Goal: Check status: Verify the current state of an ongoing process or item

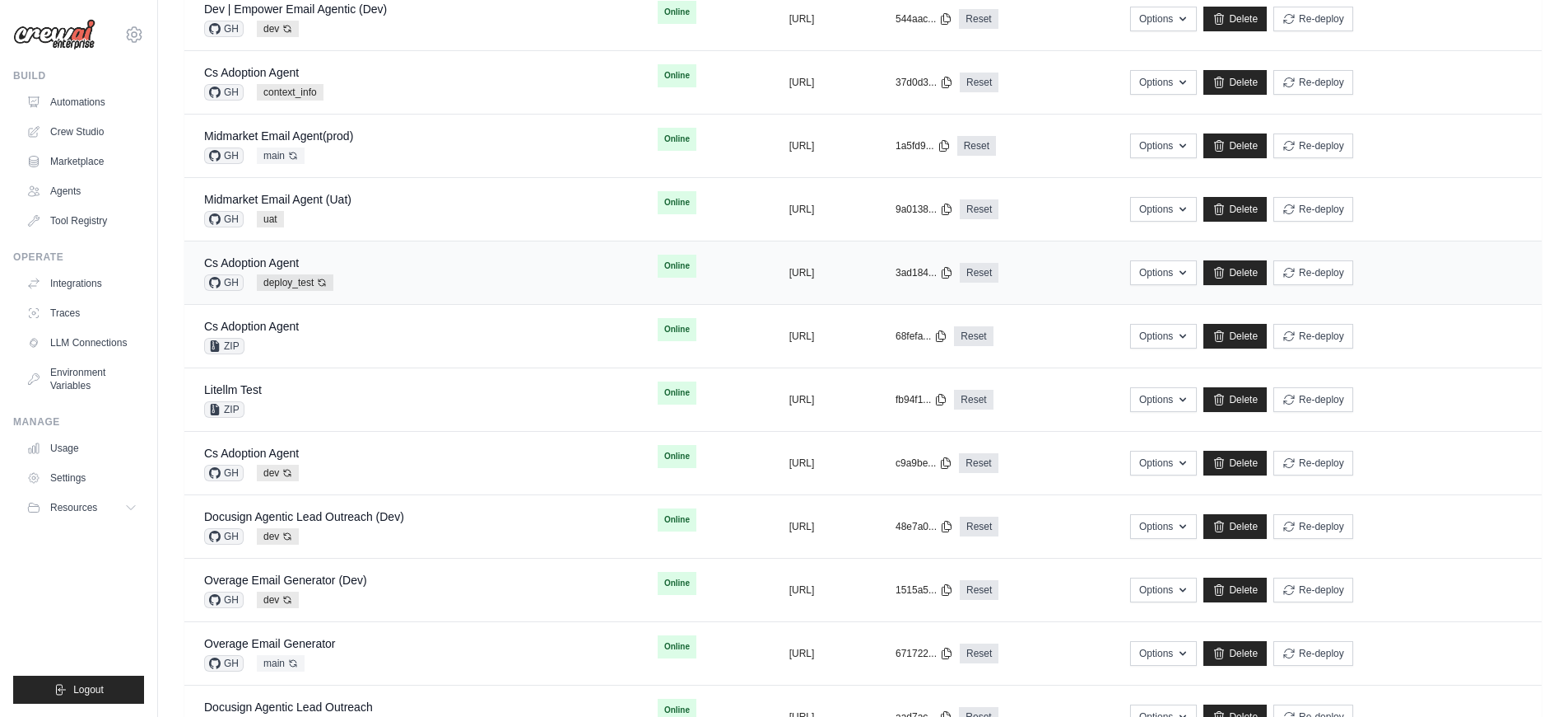
scroll to position [342, 0]
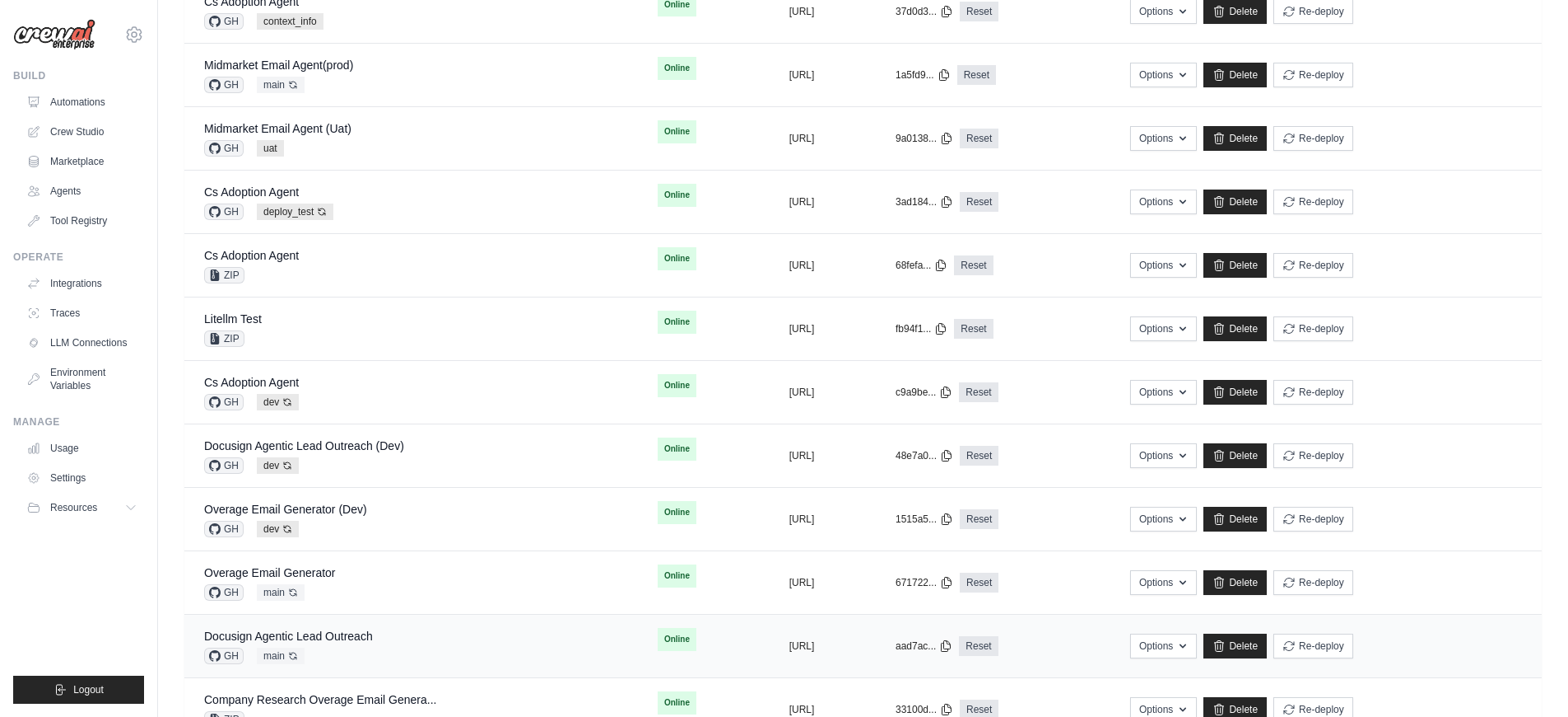
click at [449, 649] on div "Docusign Agentic Lead Outreach GH main Auto-deploy enabled" at bounding box center [411, 646] width 414 height 36
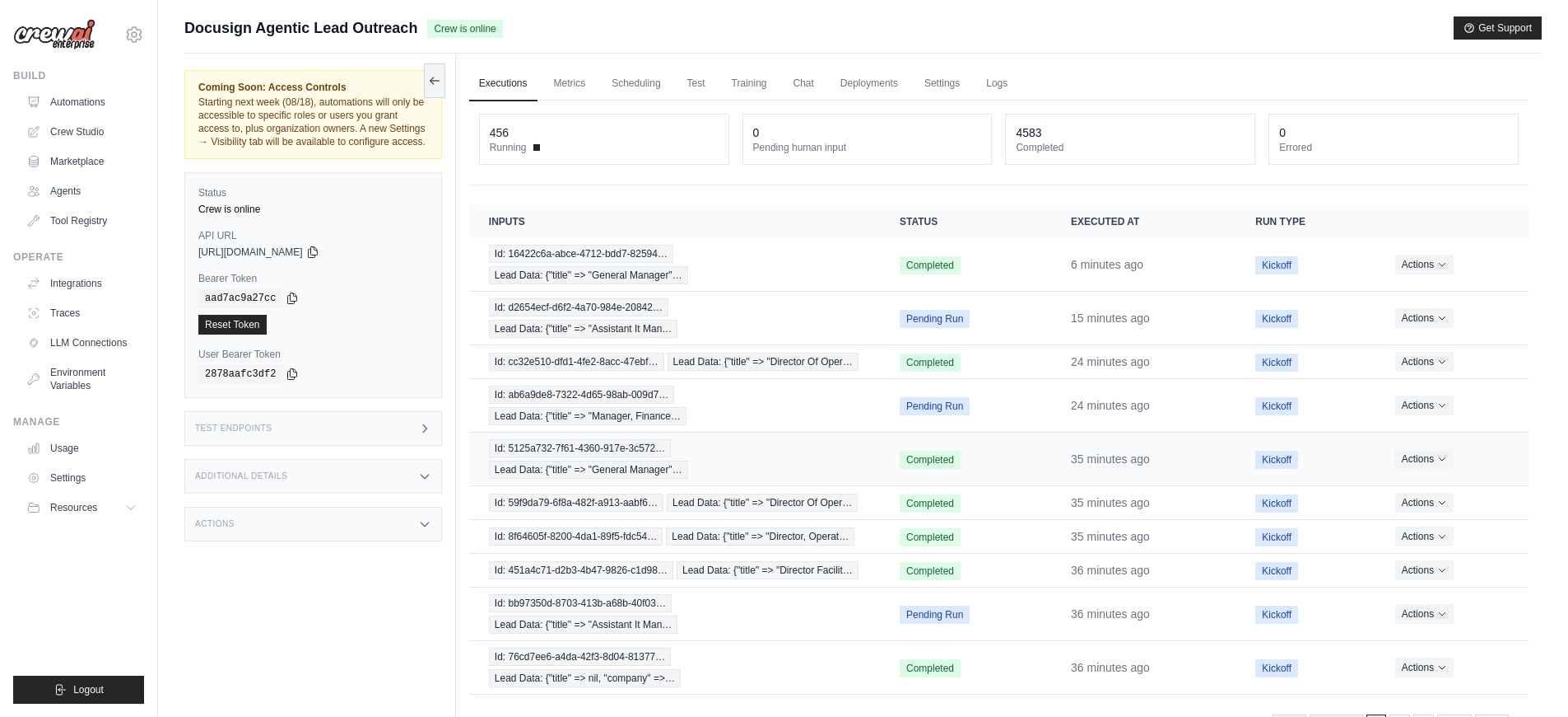
scroll to position [45, 0]
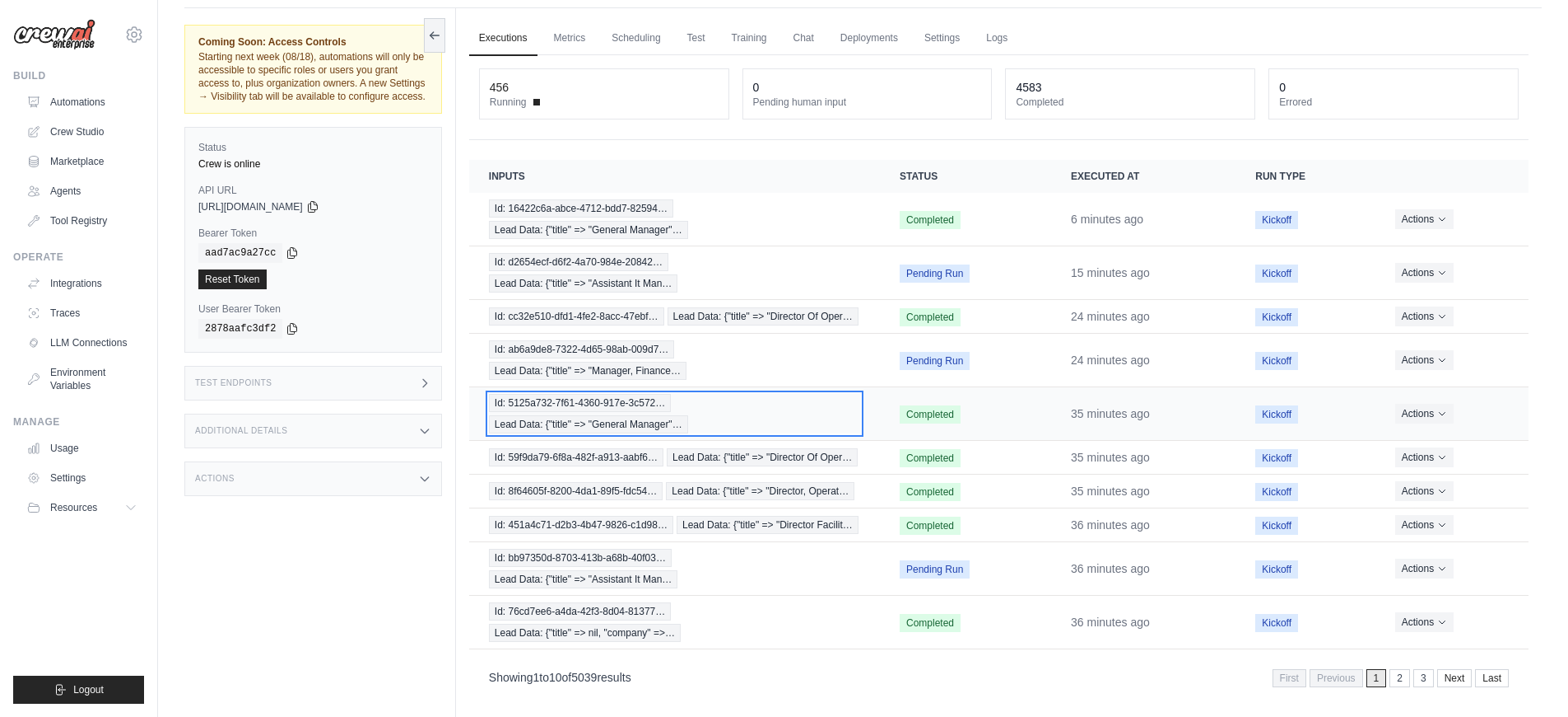
click at [805, 420] on div "Id: 5125a732-7f61-4360-917e-3c572… Lead Data: {"title" => "General Manager"…" at bounding box center [675, 413] width 372 height 39
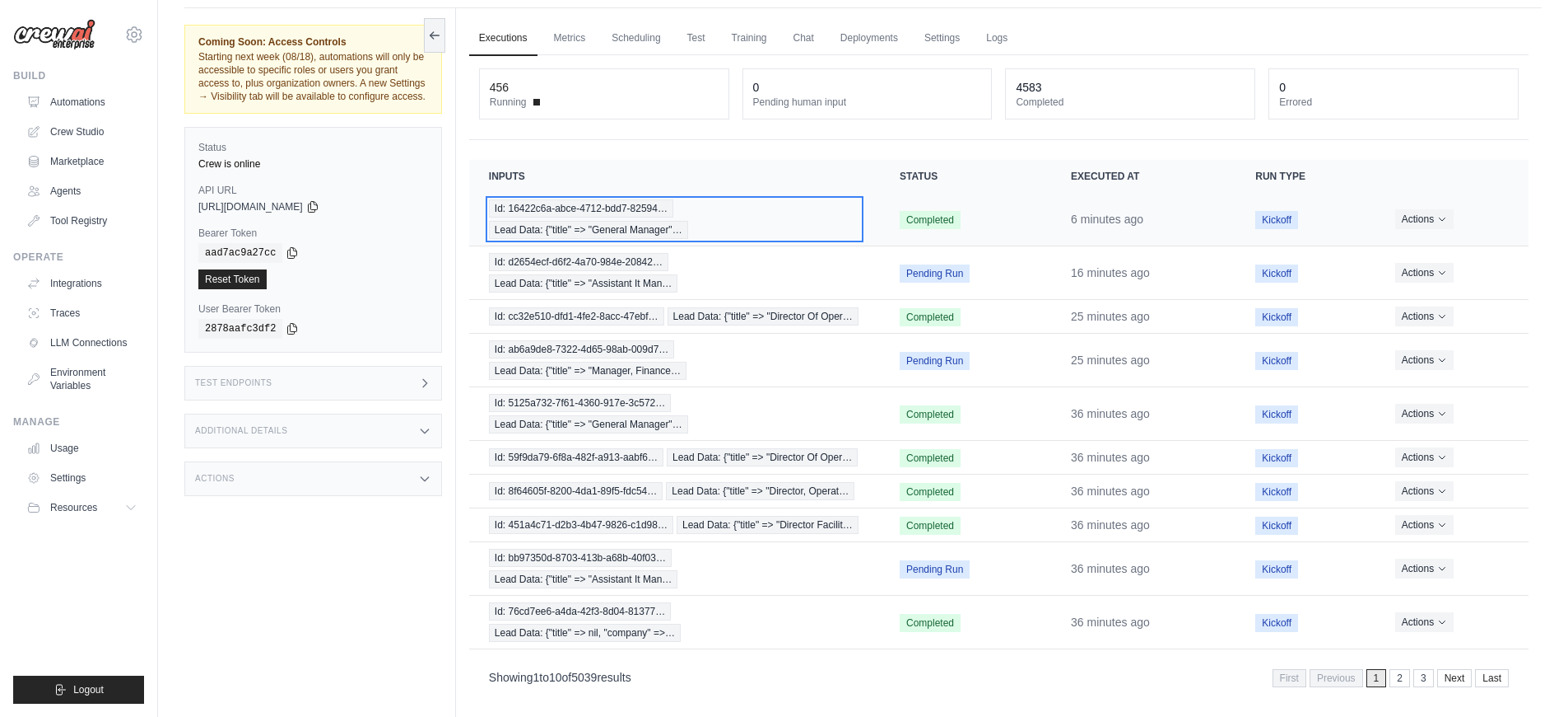
click at [762, 230] on div "Id: 16422c6a-abce-4712-bdd7-82594… Lead Data: {"title" => "General Manager"…" at bounding box center [675, 219] width 372 height 39
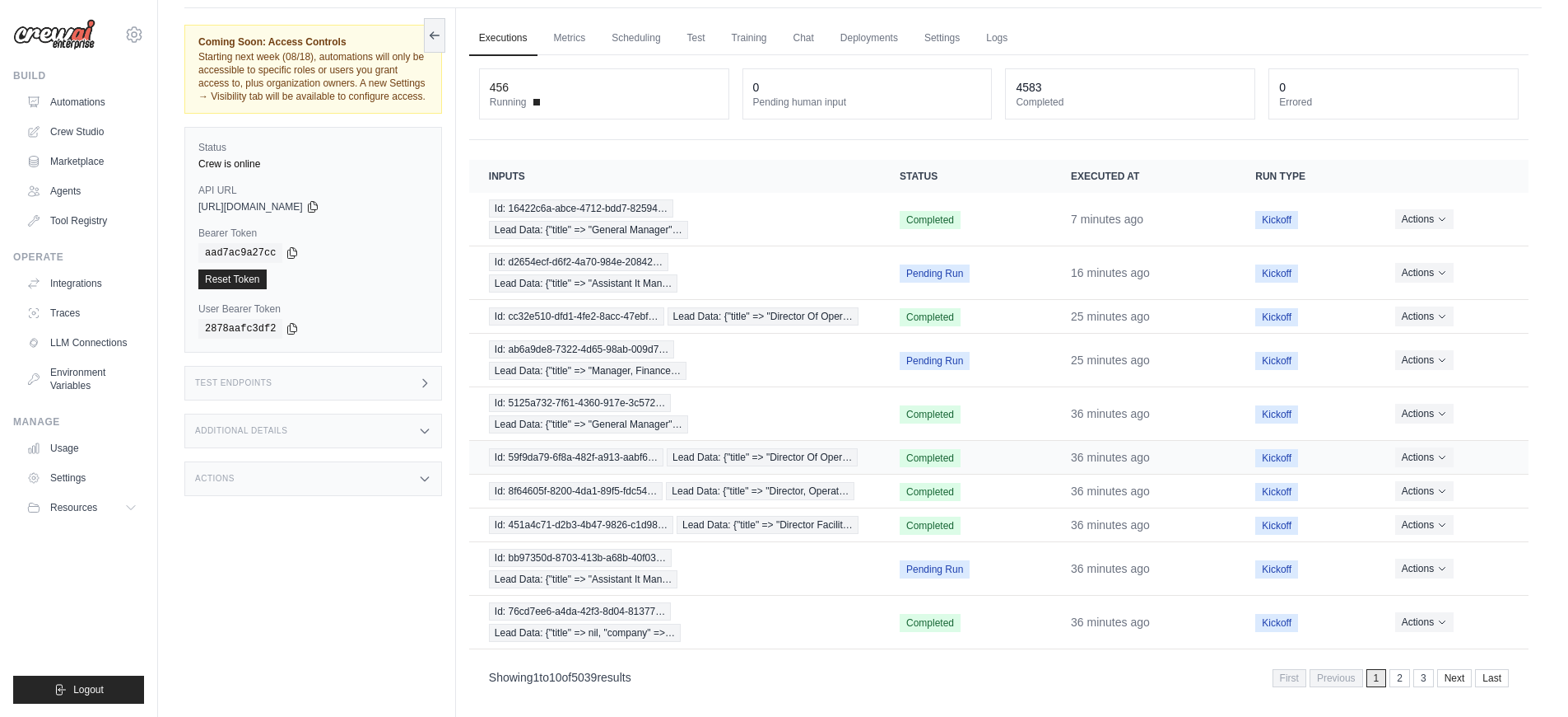
scroll to position [70, 0]
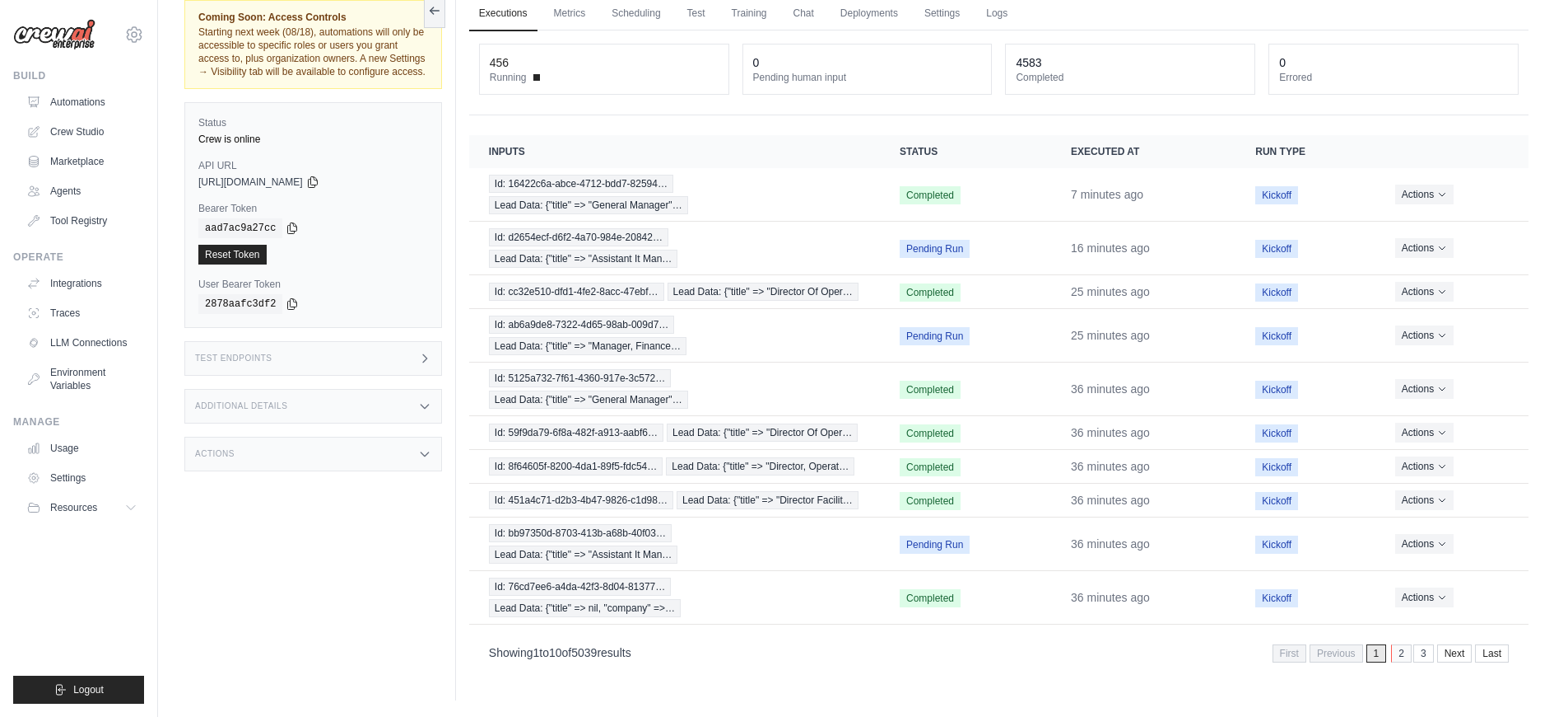
click at [1395, 652] on link "2" at bounding box center [1402, 653] width 21 height 18
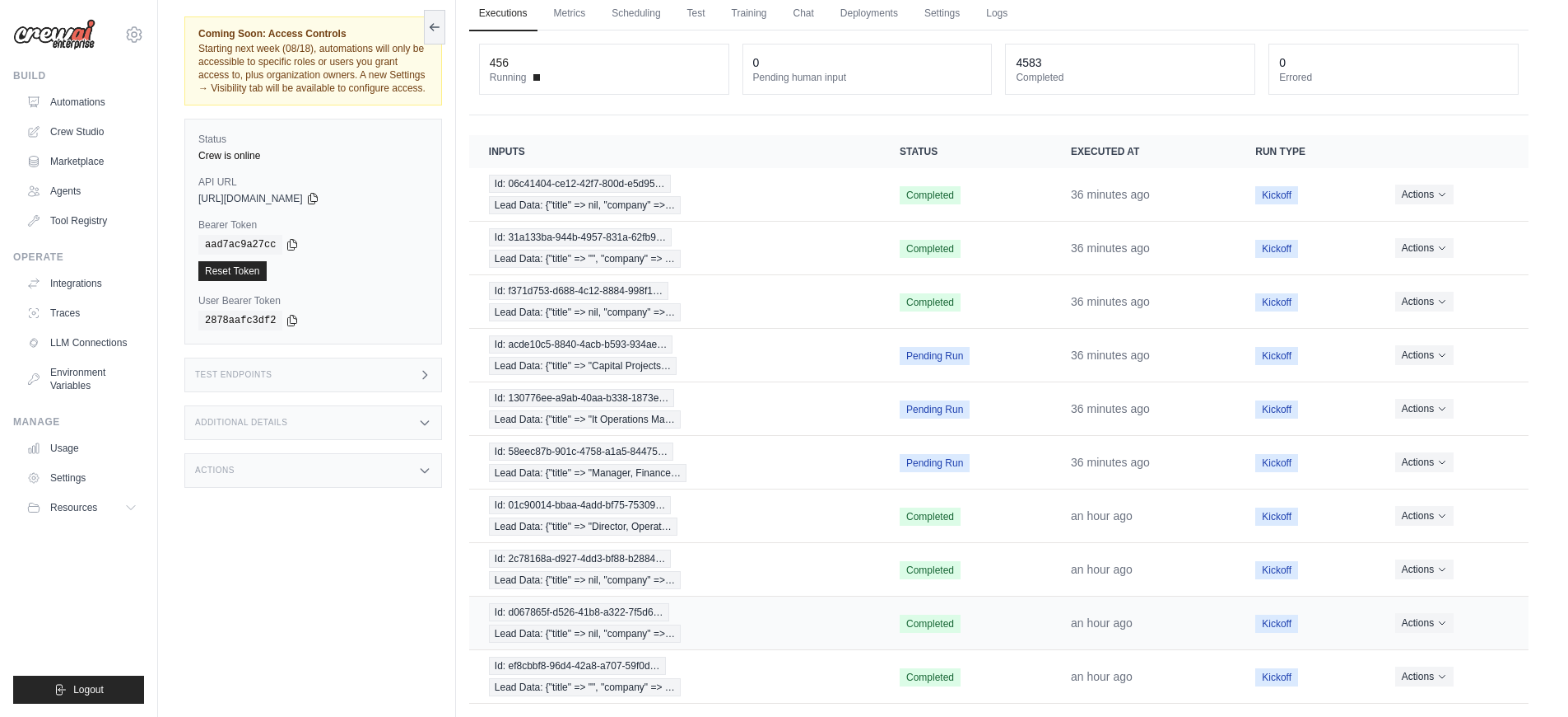
scroll to position [135, 0]
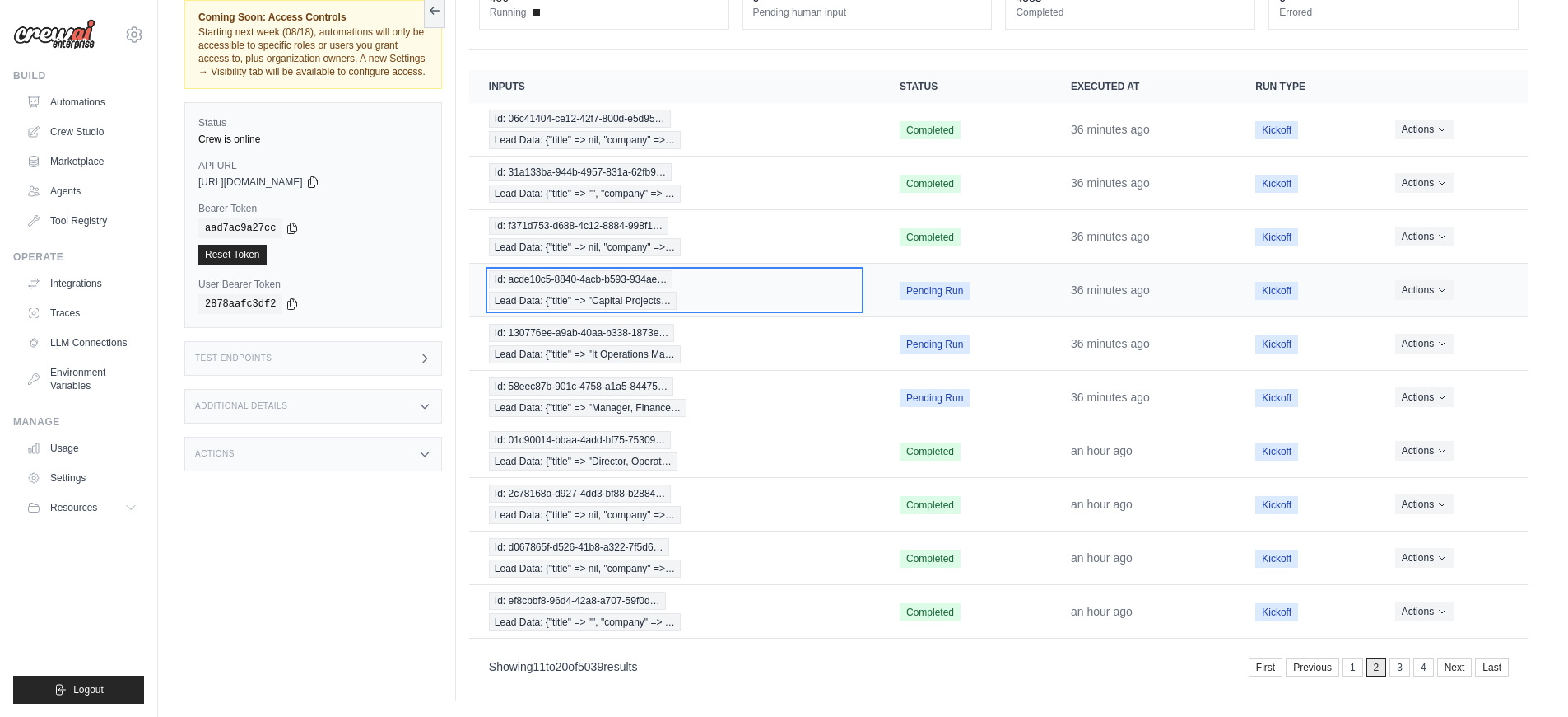
click at [756, 302] on div "Id: acde10c5-8840-4acb-b593-934ae… Lead Data: {"title" => "Capital Projects…" at bounding box center [675, 290] width 372 height 39
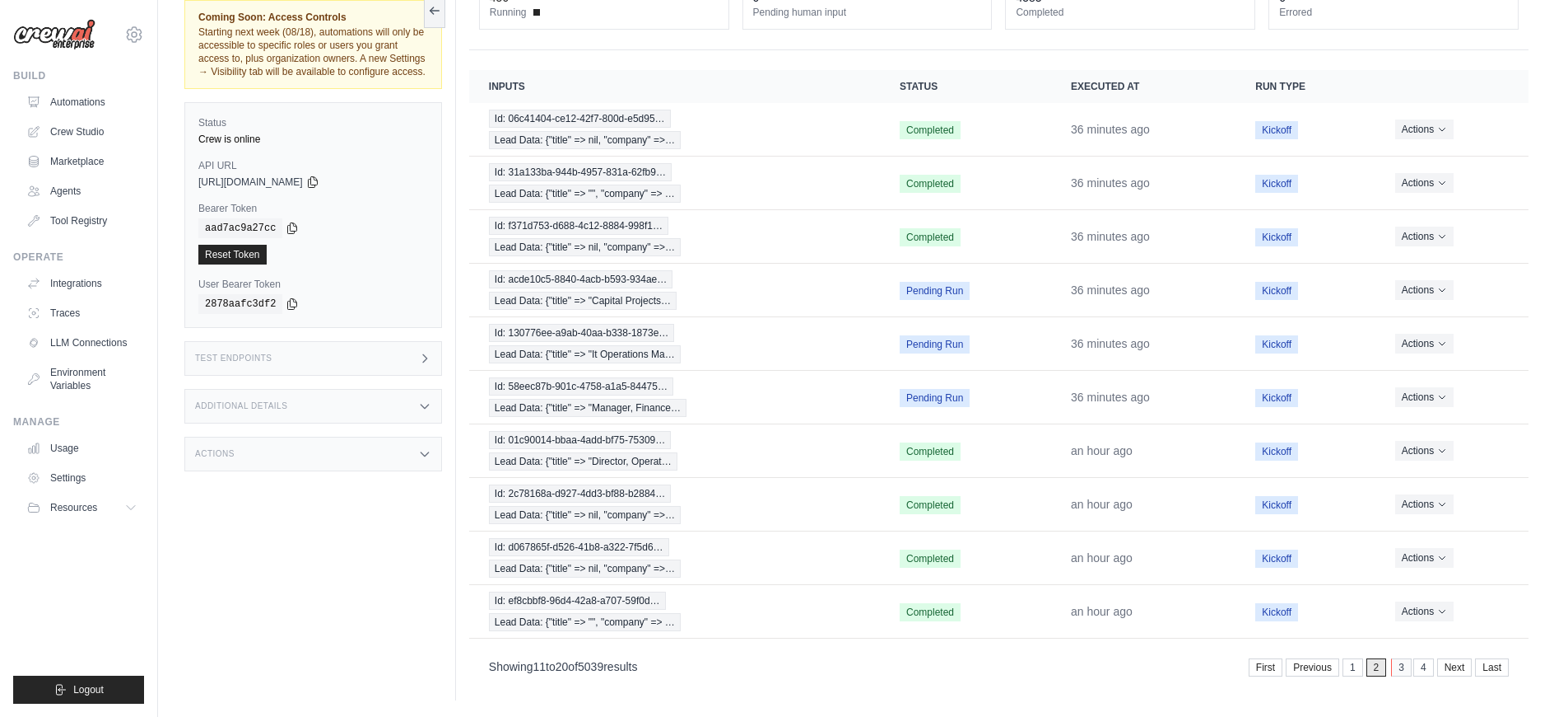
click at [1398, 665] on link "3" at bounding box center [1402, 666] width 21 height 18
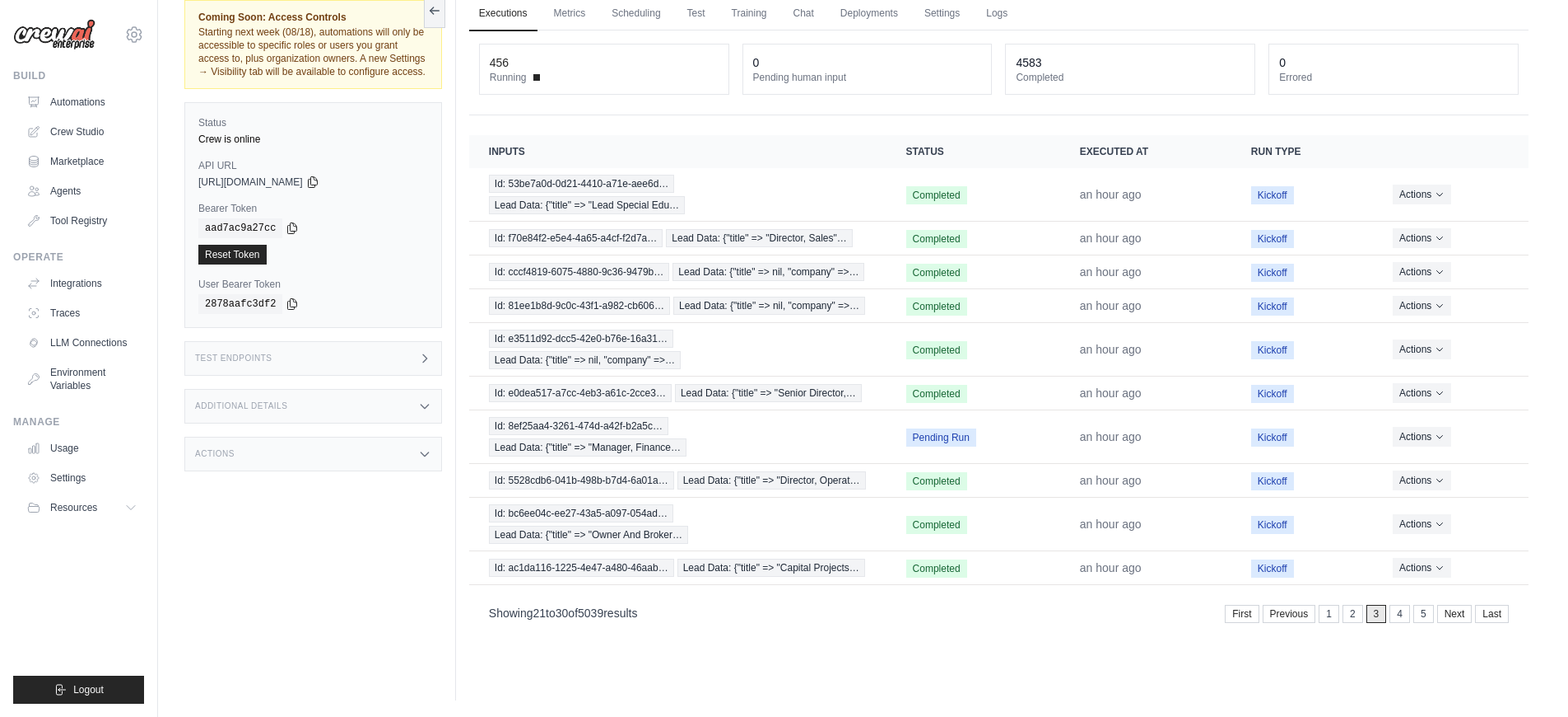
scroll to position [70, 0]
click at [1027, 447] on td "Pending Run" at bounding box center [974, 437] width 174 height 54
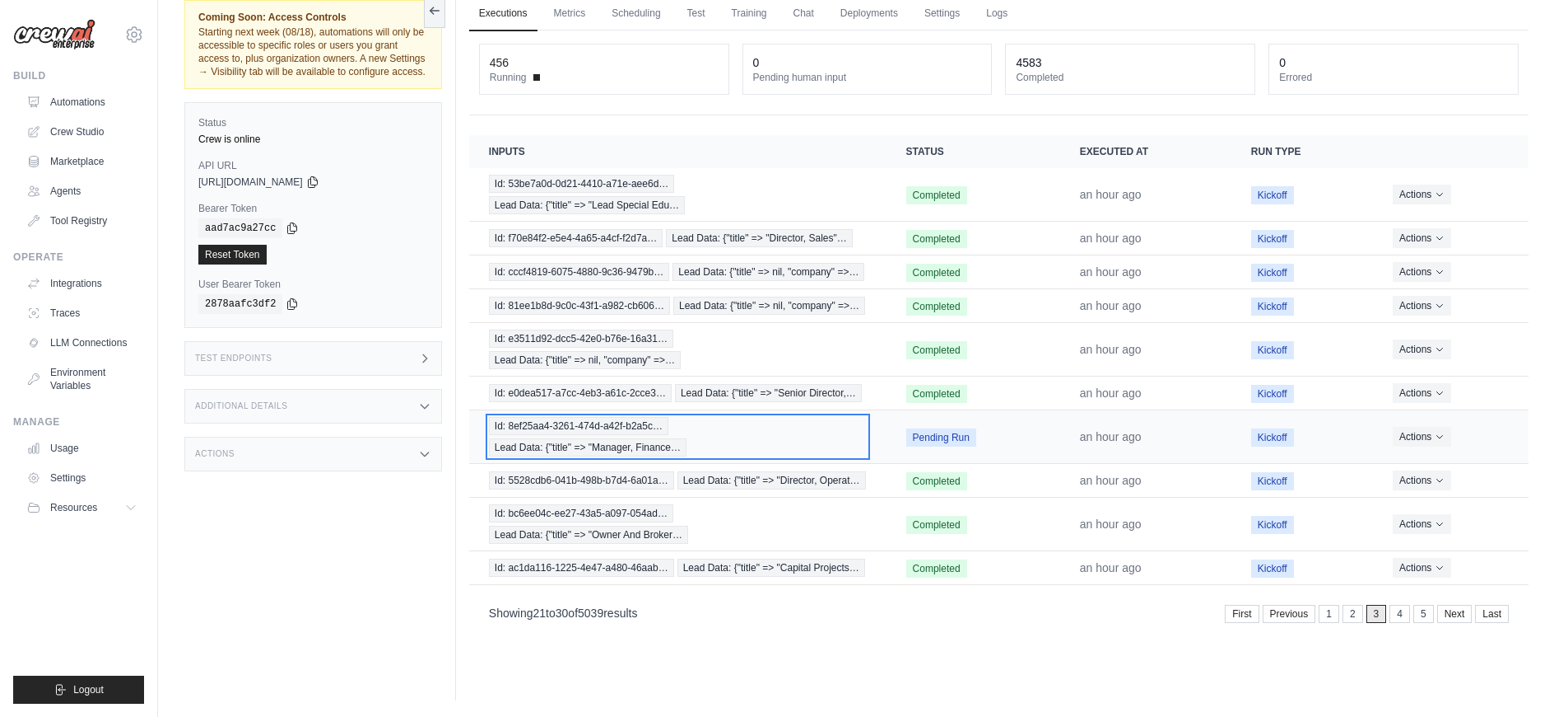
click at [813, 436] on div "Id: 8ef25aa4-3261-474d-a42f-b2a5c… Lead Data: {"title" => "Manager, Finance…" at bounding box center [677, 436] width 377 height 39
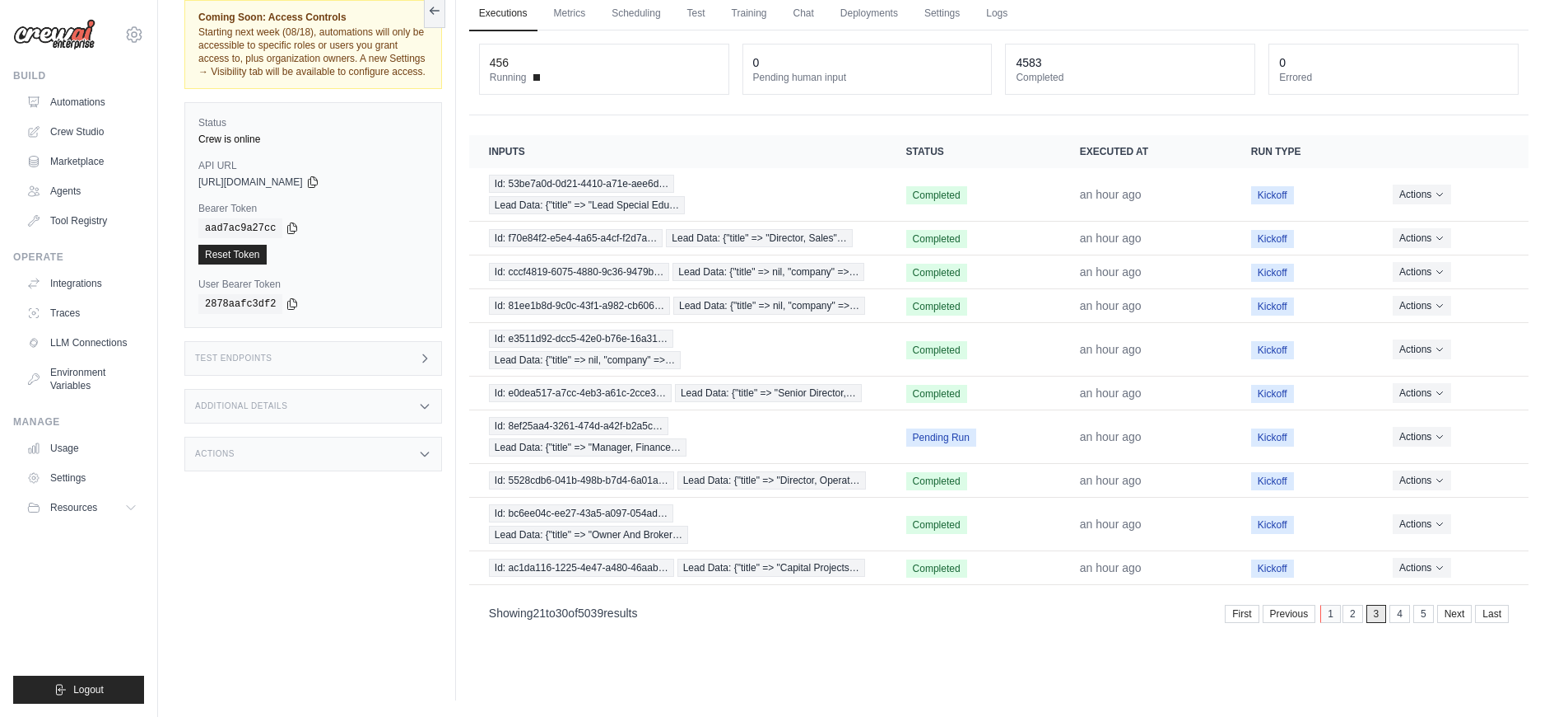
click at [1327, 617] on link "1" at bounding box center [1331, 613] width 21 height 18
click at [1327, 617] on div "Showing 21 to 30 of 5039 results First Previous 1 2 3 4 5 Next Last" at bounding box center [999, 613] width 1060 height 42
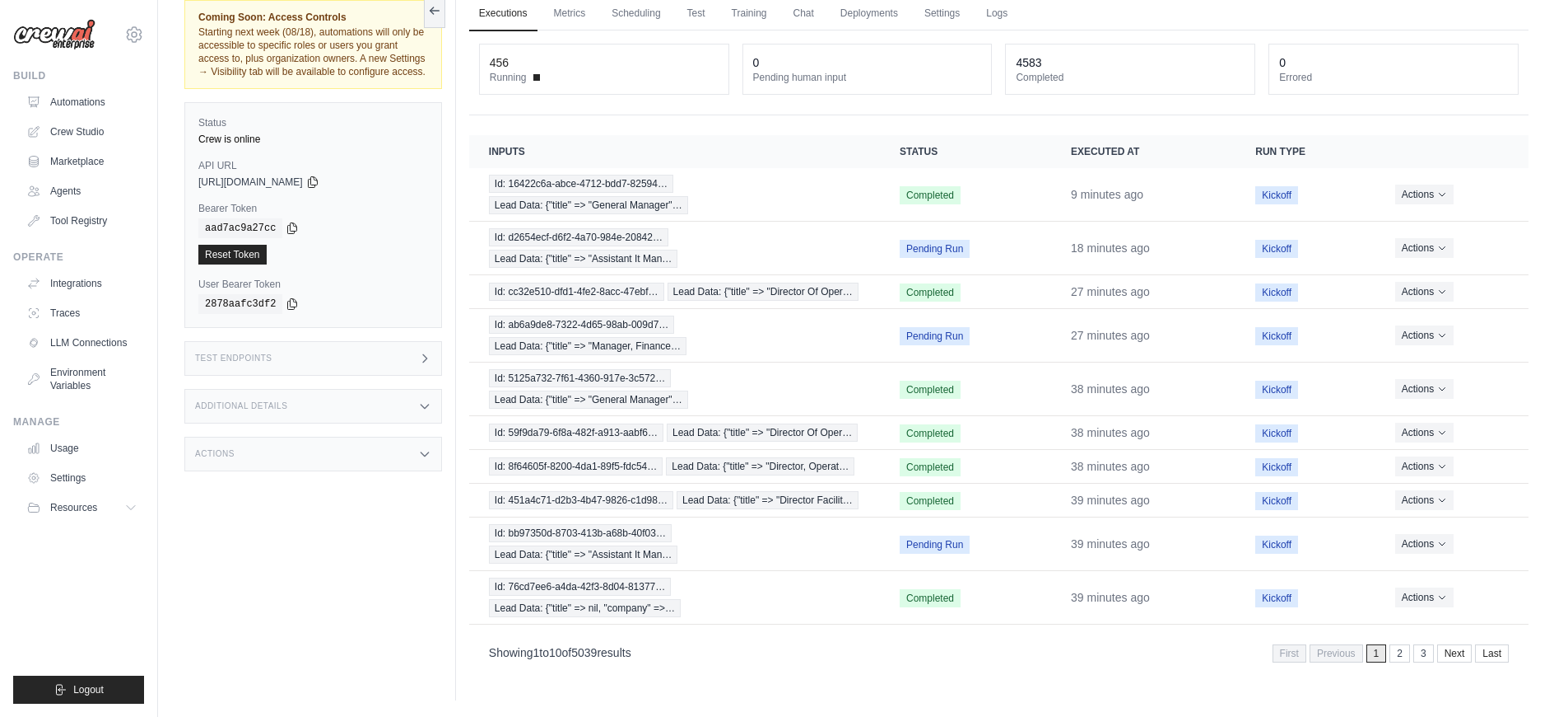
click at [415, 351] on div "Test Endpoints" at bounding box center [313, 358] width 258 height 34
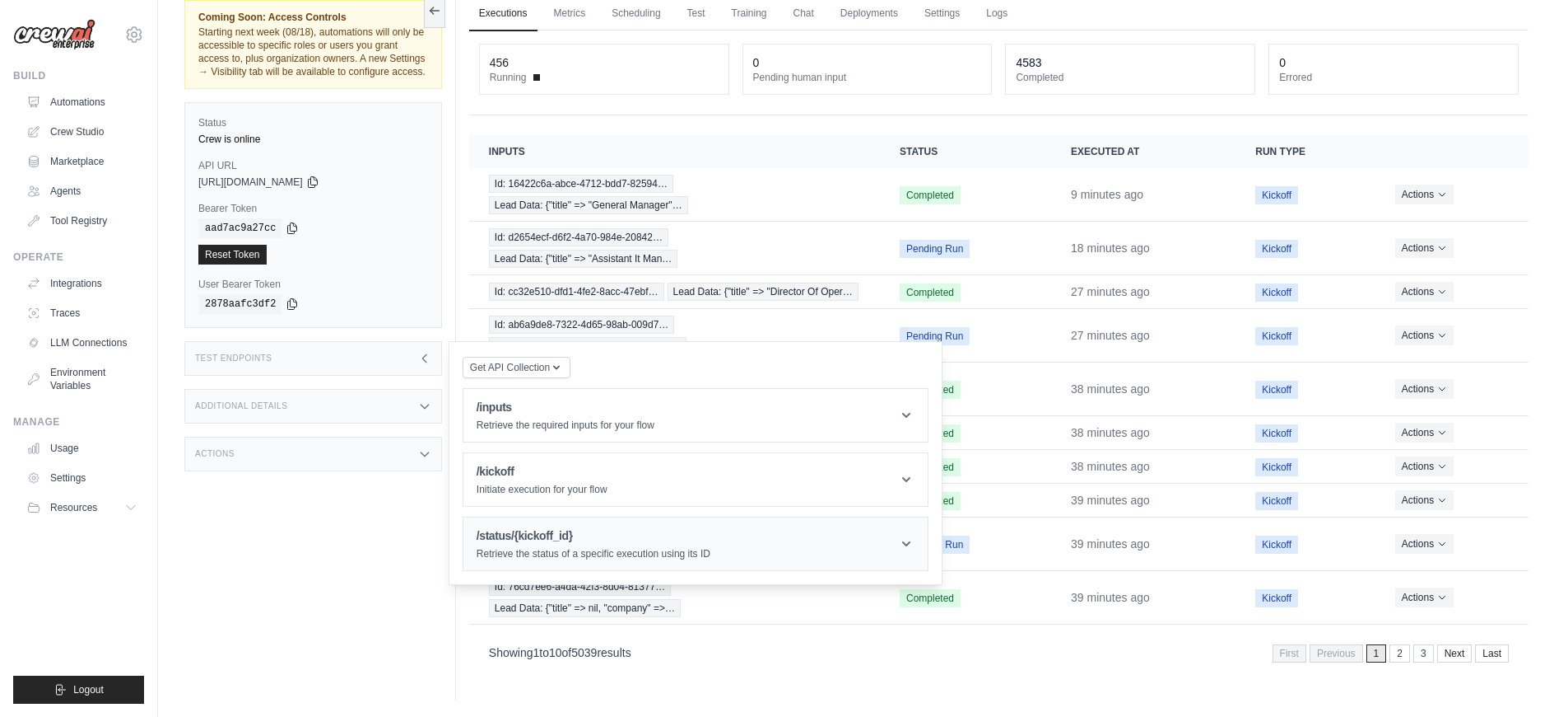
click at [652, 545] on div "/status/{kickoff_id} Retrieve the status of a specific execution using its ID" at bounding box center [593, 543] width 234 height 33
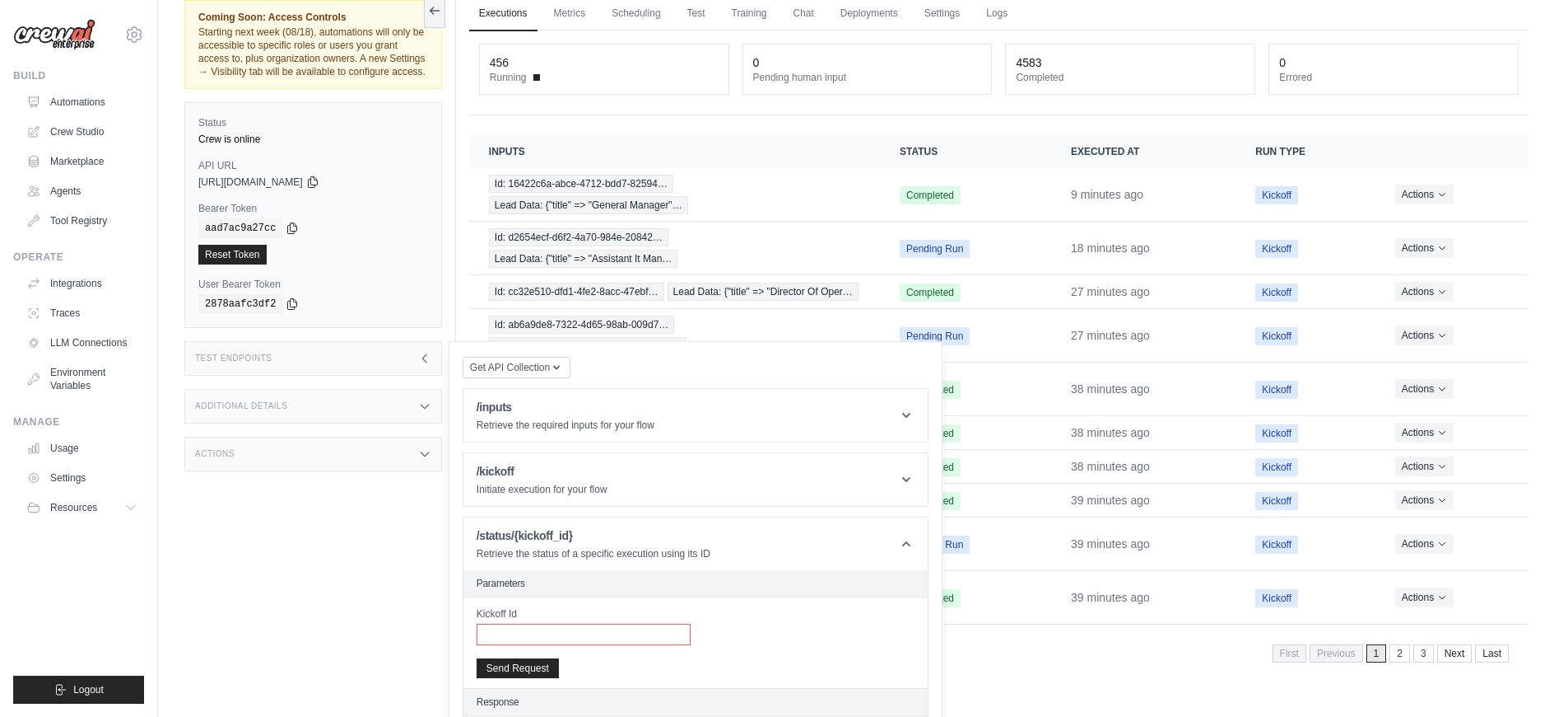
click at [618, 637] on input "Kickoff Id" at bounding box center [584, 634] width 214 height 21
paste input "**********"
type input "**********"
click at [553, 667] on button "Send Request" at bounding box center [518, 667] width 82 height 20
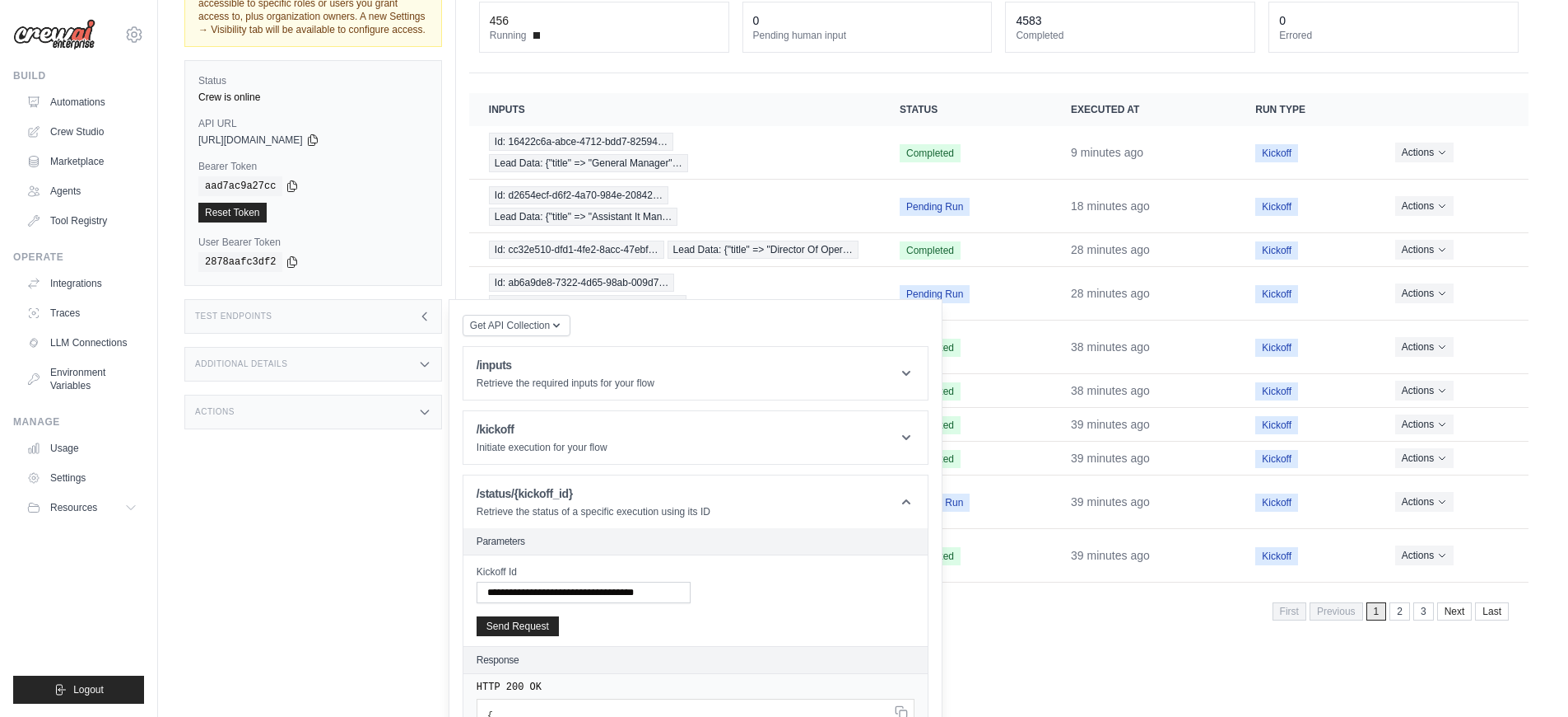
scroll to position [262, 0]
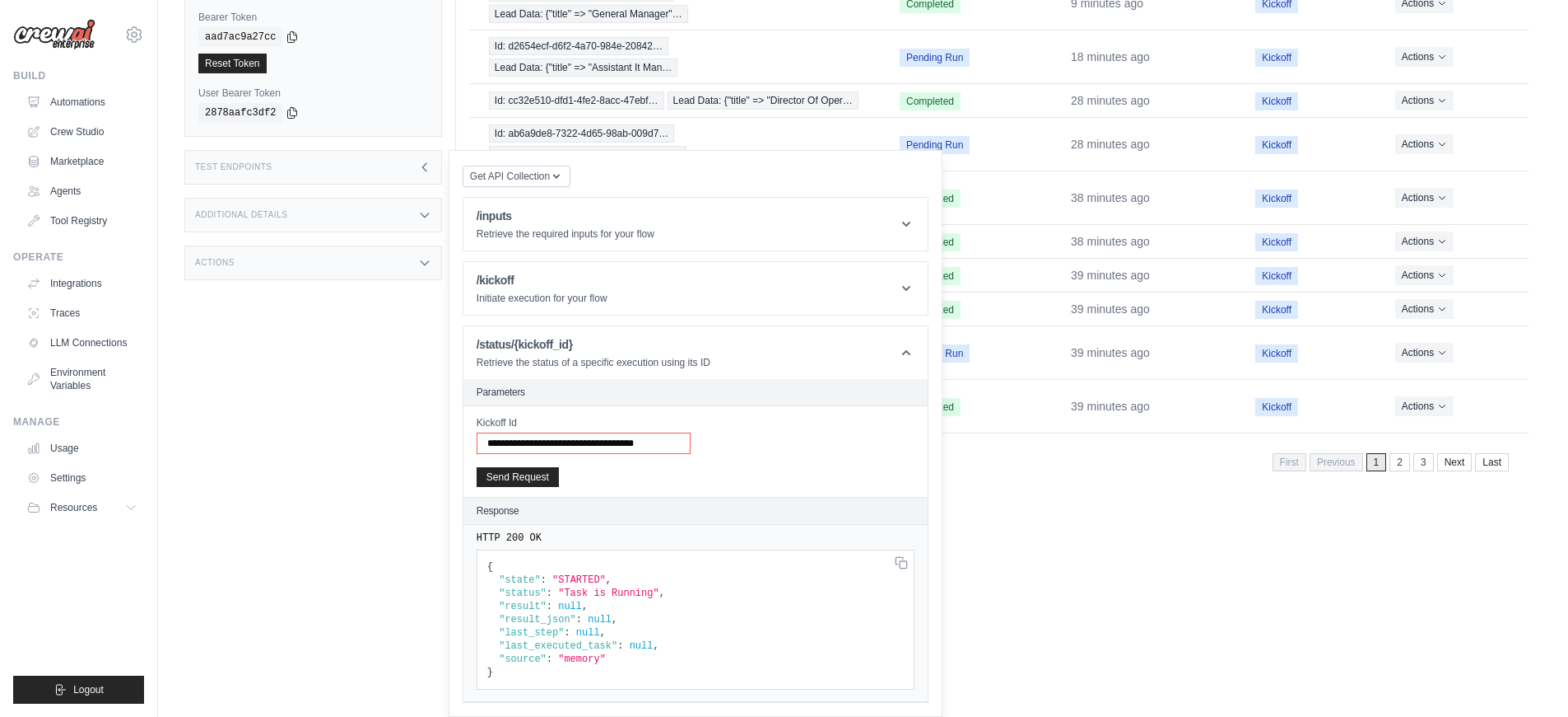
click at [586, 440] on input "**********" at bounding box center [584, 443] width 214 height 21
click at [1039, 522] on main "Submit a support request Describe your issue or question * Please be specific a…" at bounding box center [863, 132] width 1410 height 787
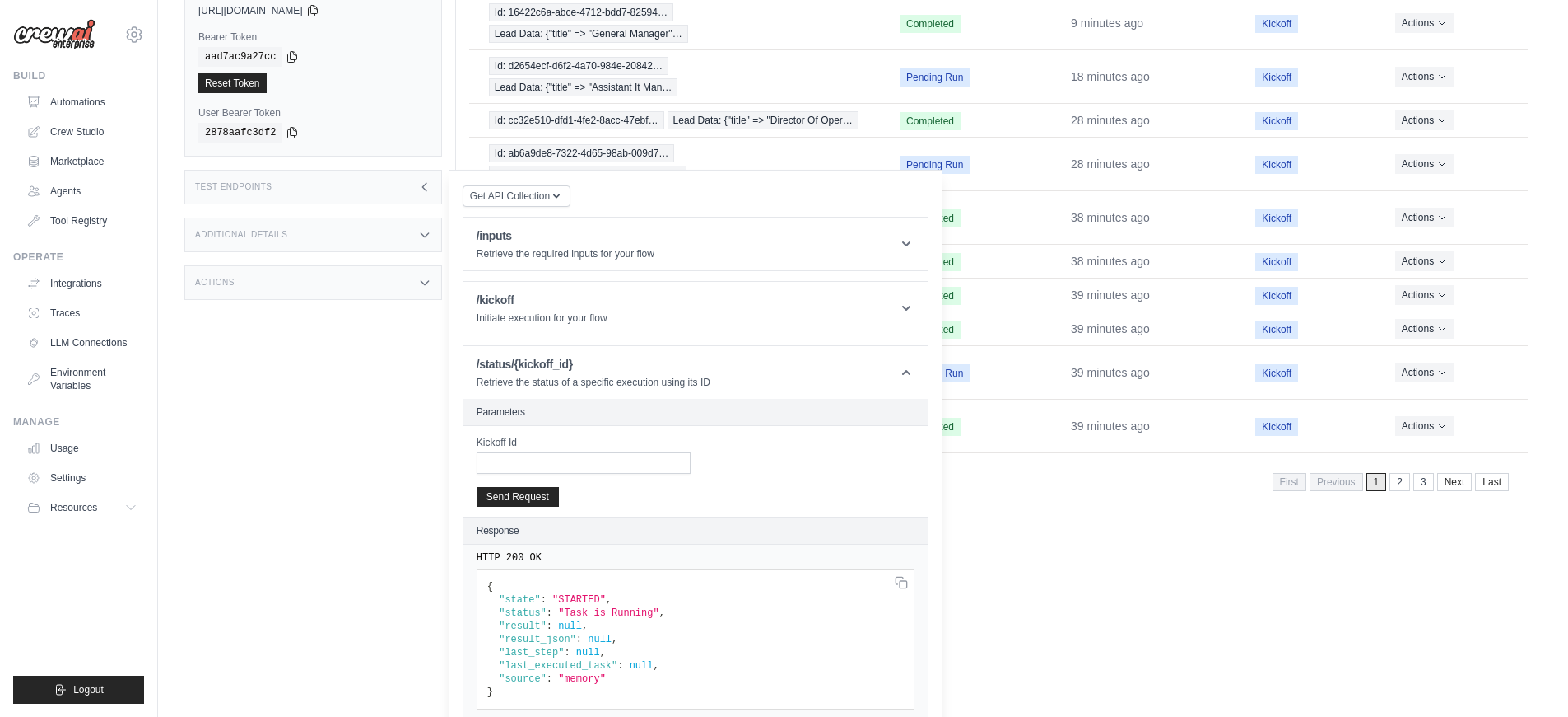
click at [348, 187] on div "Test Endpoints" at bounding box center [313, 186] width 258 height 34
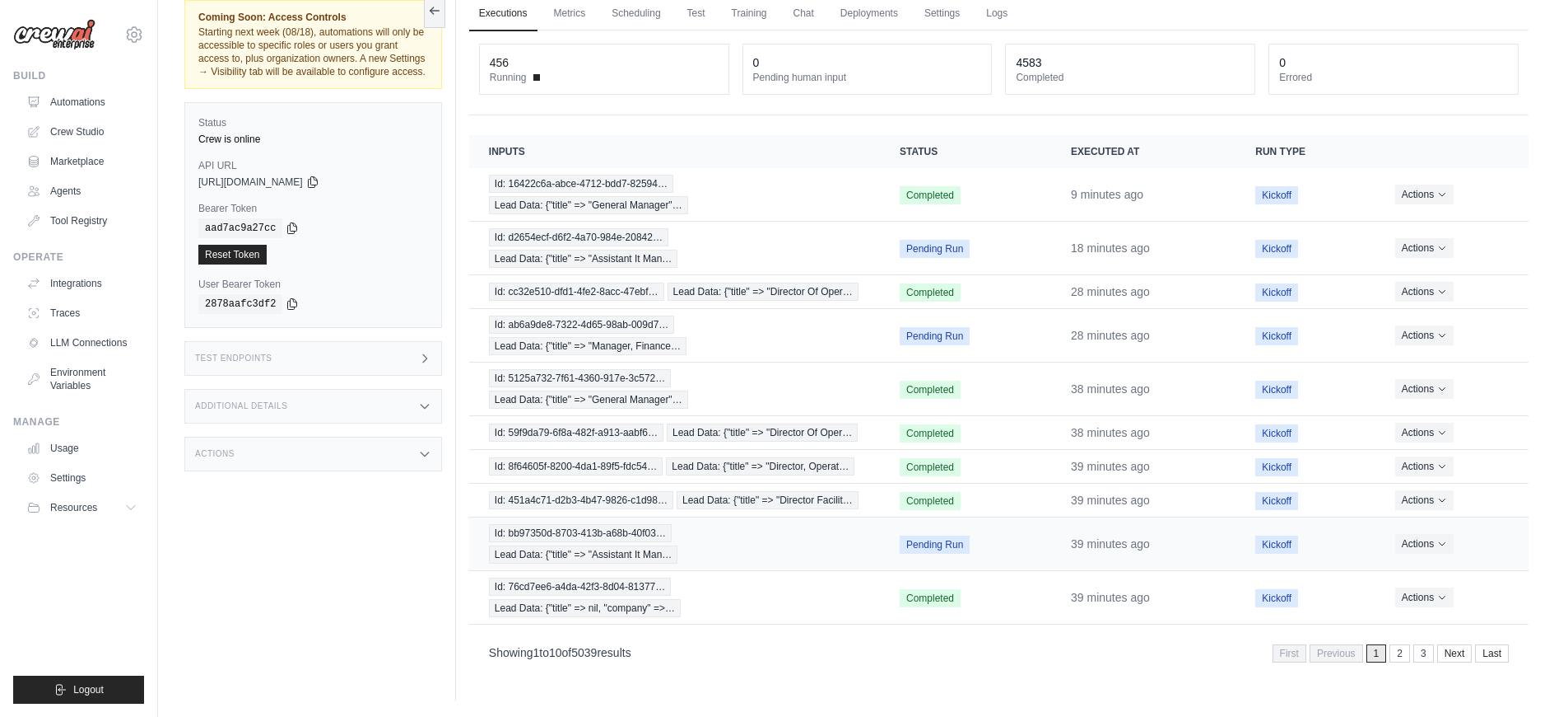
scroll to position [0, 0]
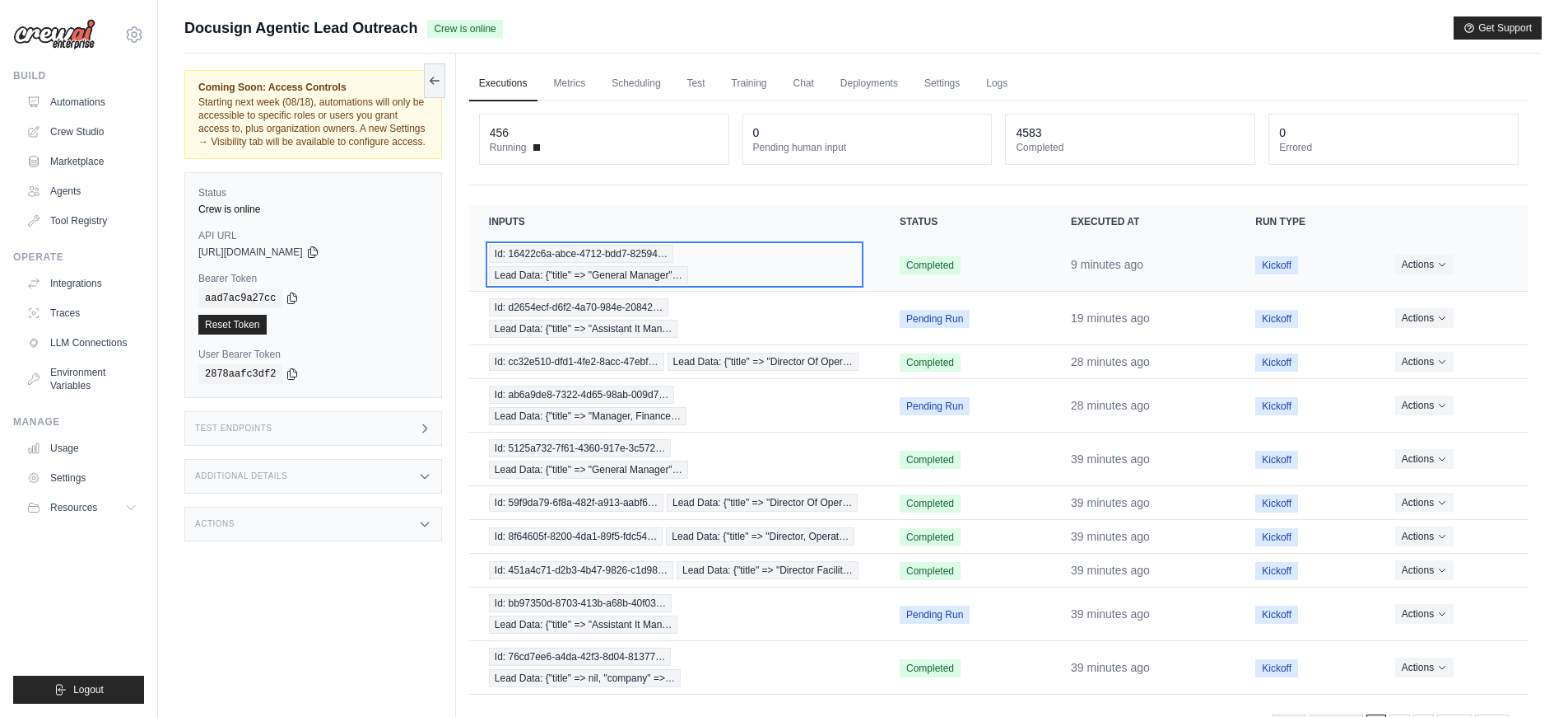
click at [611, 269] on span "Lead Data: {"title" => "General Manager"…" at bounding box center [589, 274] width 200 height 18
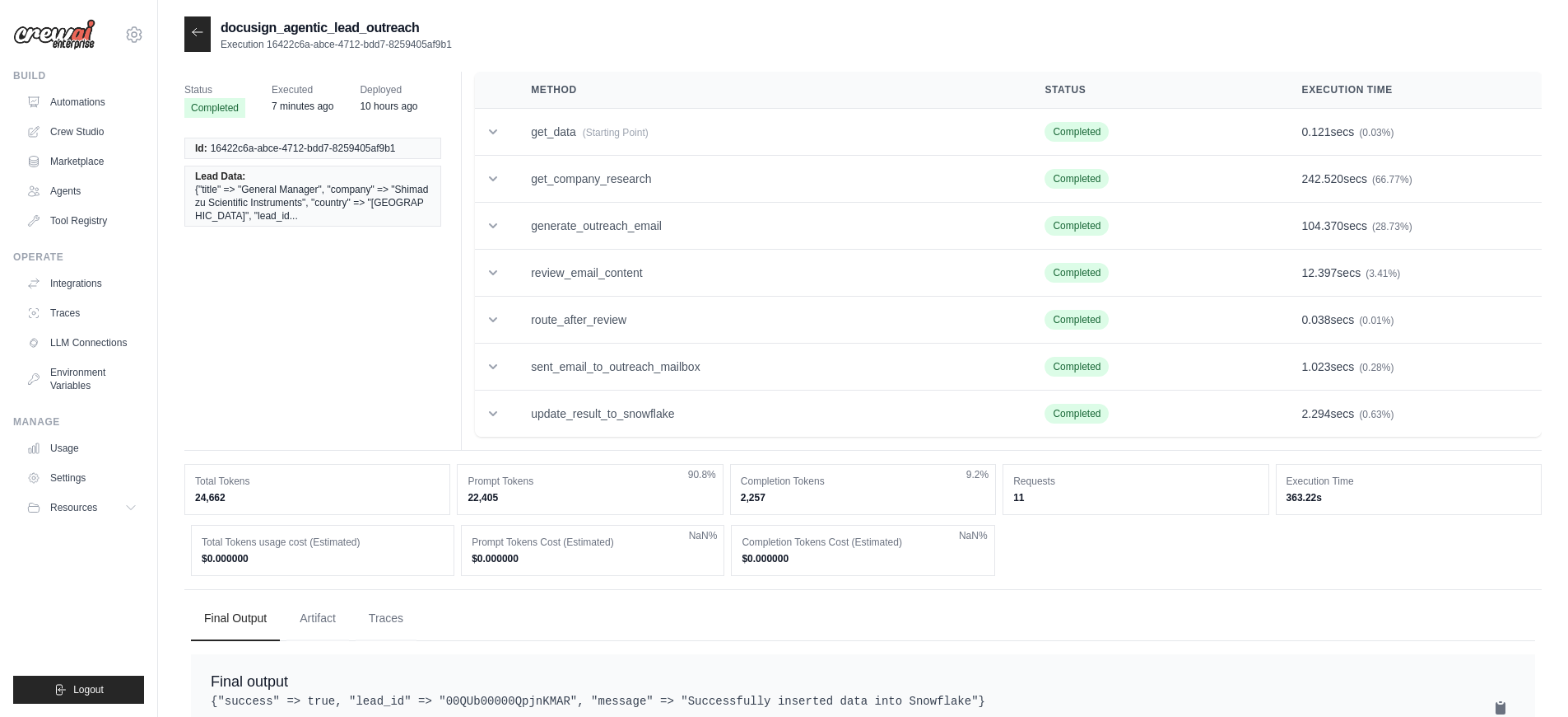
scroll to position [52, 0]
click at [187, 44] on div at bounding box center [198, 33] width 27 height 35
click at [192, 39] on div at bounding box center [198, 33] width 27 height 35
click at [194, 34] on icon at bounding box center [198, 32] width 10 height 8
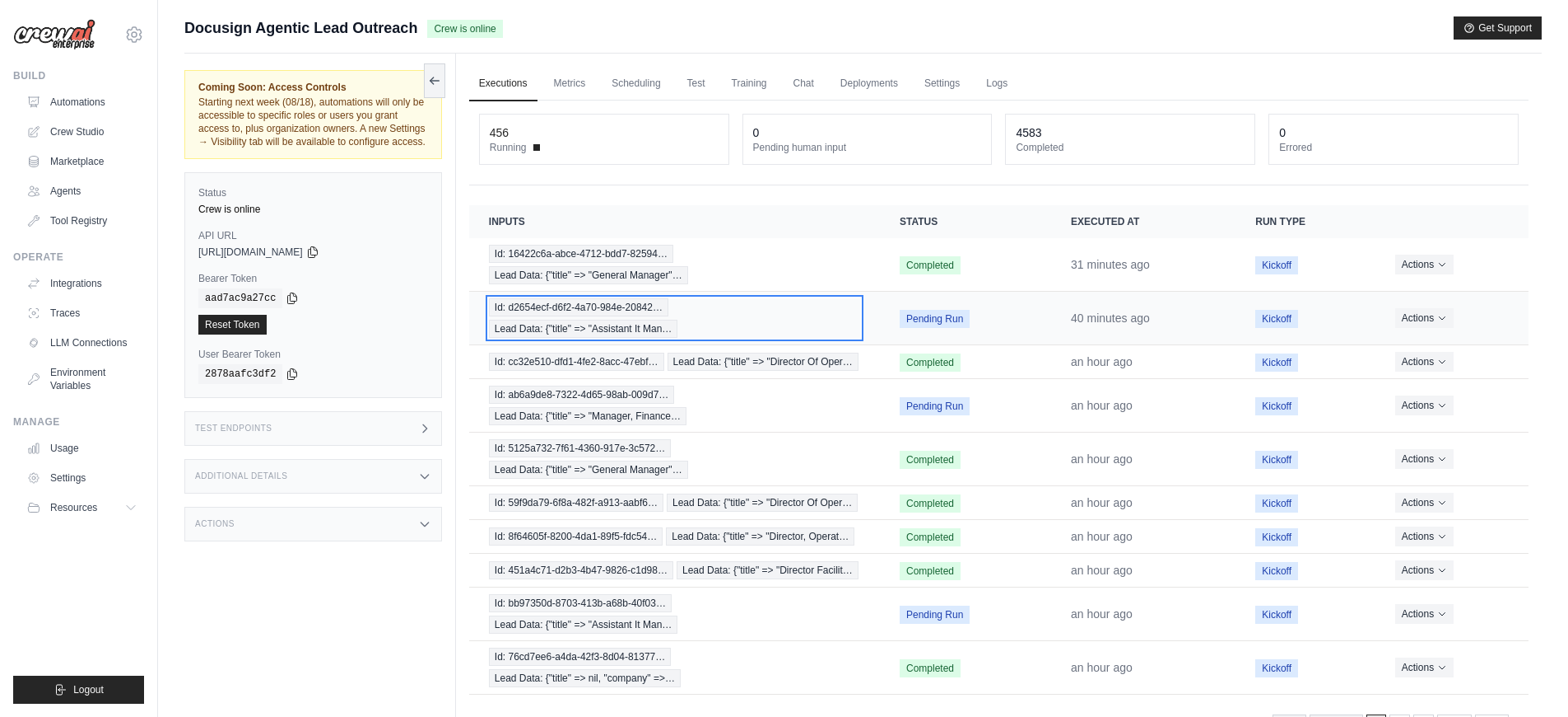
click at [784, 323] on div "Id: d2654ecf-d6f2-4a70-984e-20842… Lead Data: {"title" => "Assistant It Man…" at bounding box center [675, 317] width 372 height 39
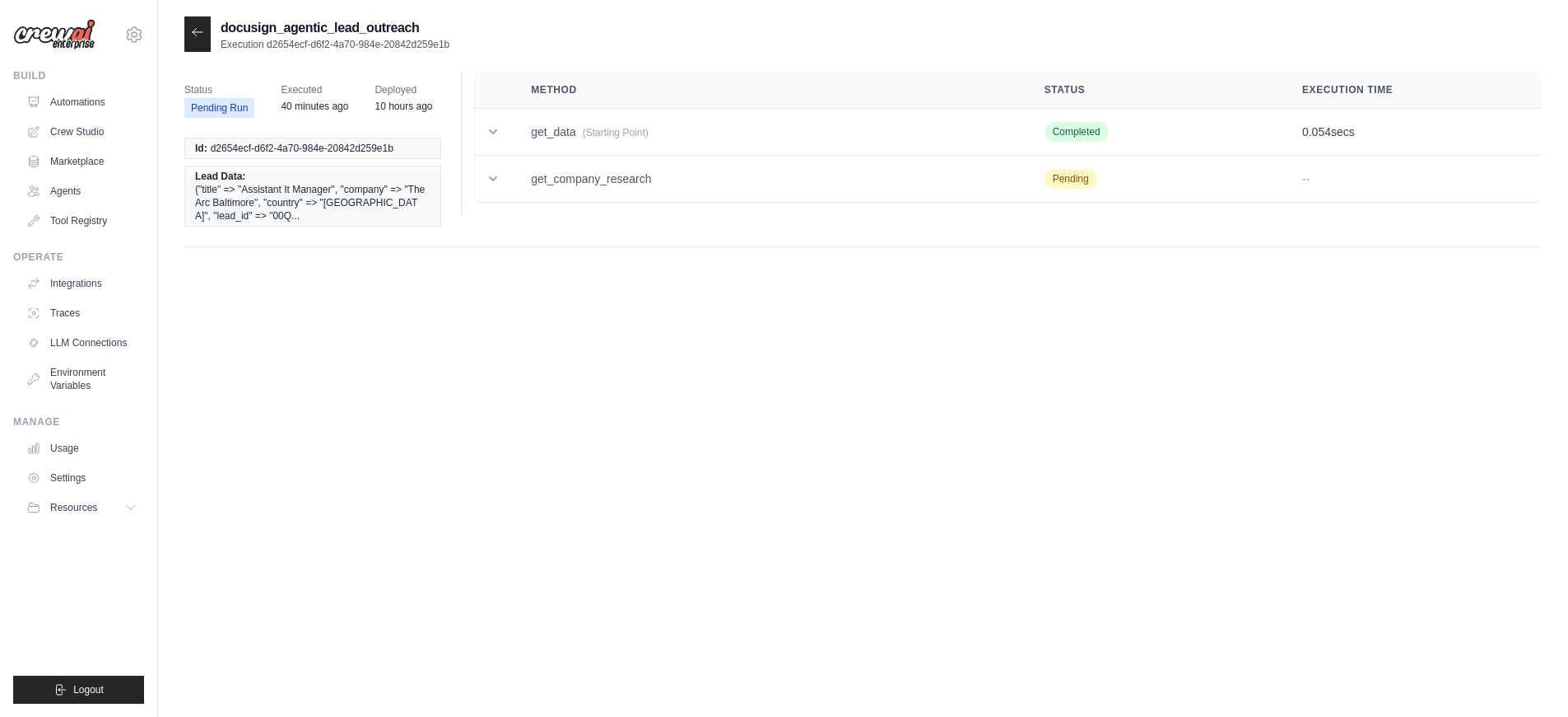
click at [204, 36] on icon at bounding box center [198, 33] width 13 height 13
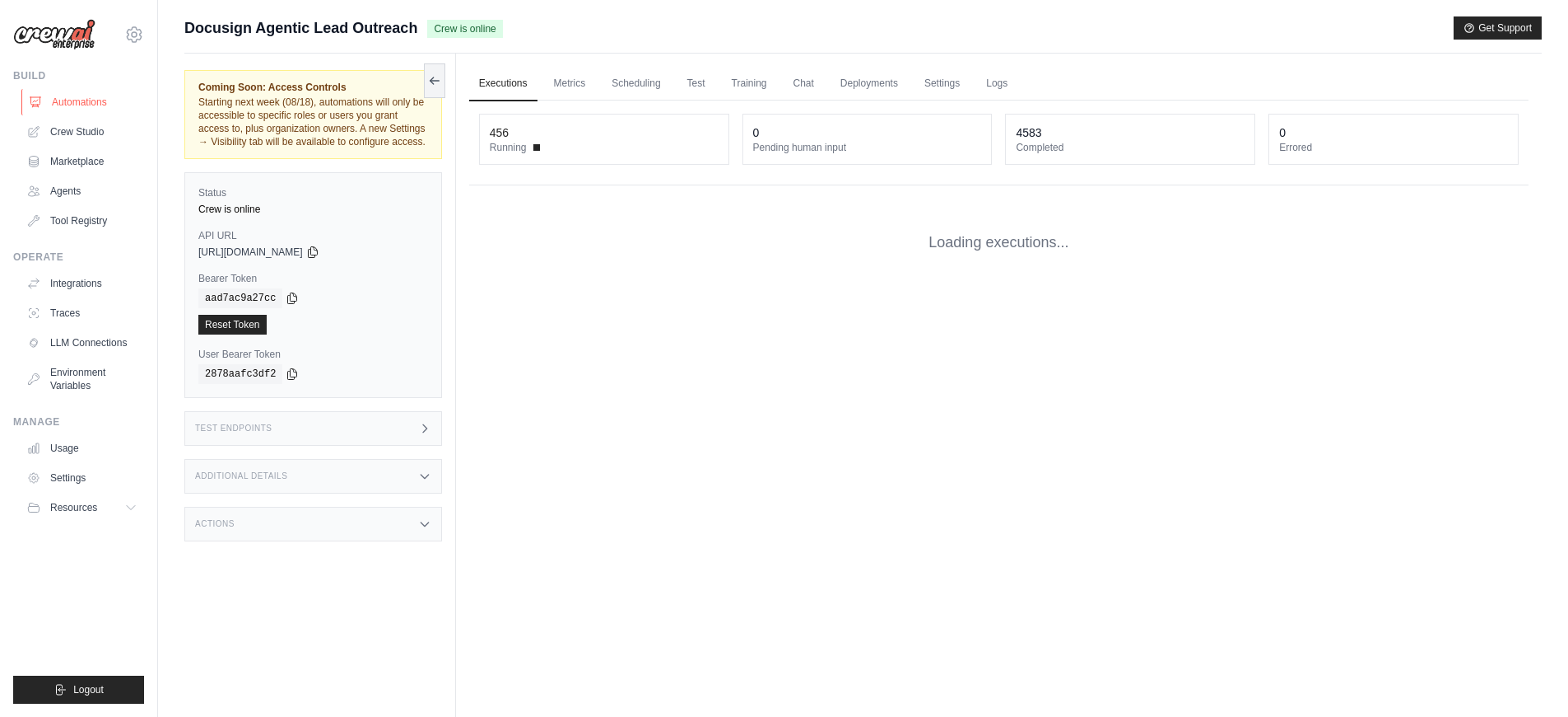
click at [69, 98] on link "Automations" at bounding box center [83, 102] width 124 height 27
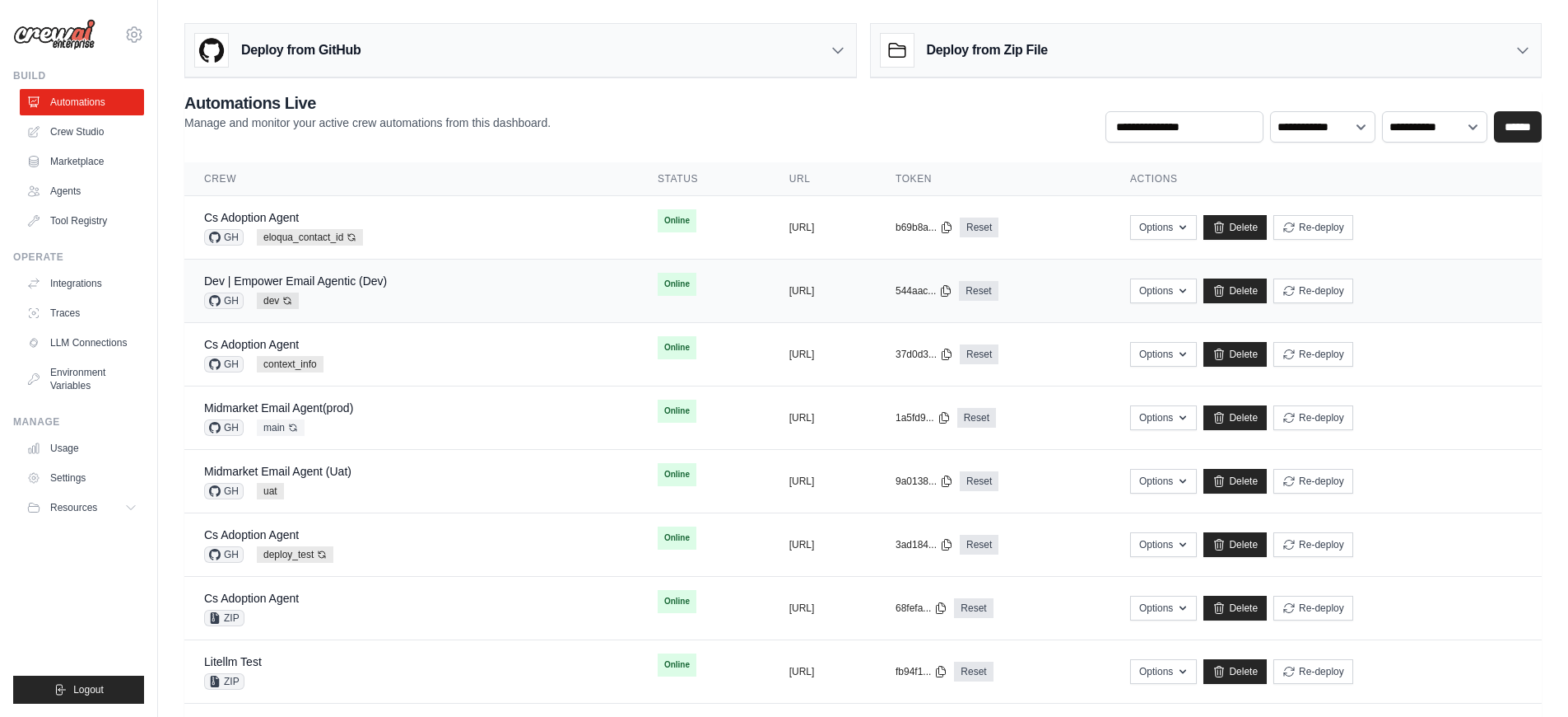
click at [396, 290] on div "Dev | Empower Email Agentic (Dev) GH dev Auto-deploy enabled" at bounding box center [411, 291] width 414 height 36
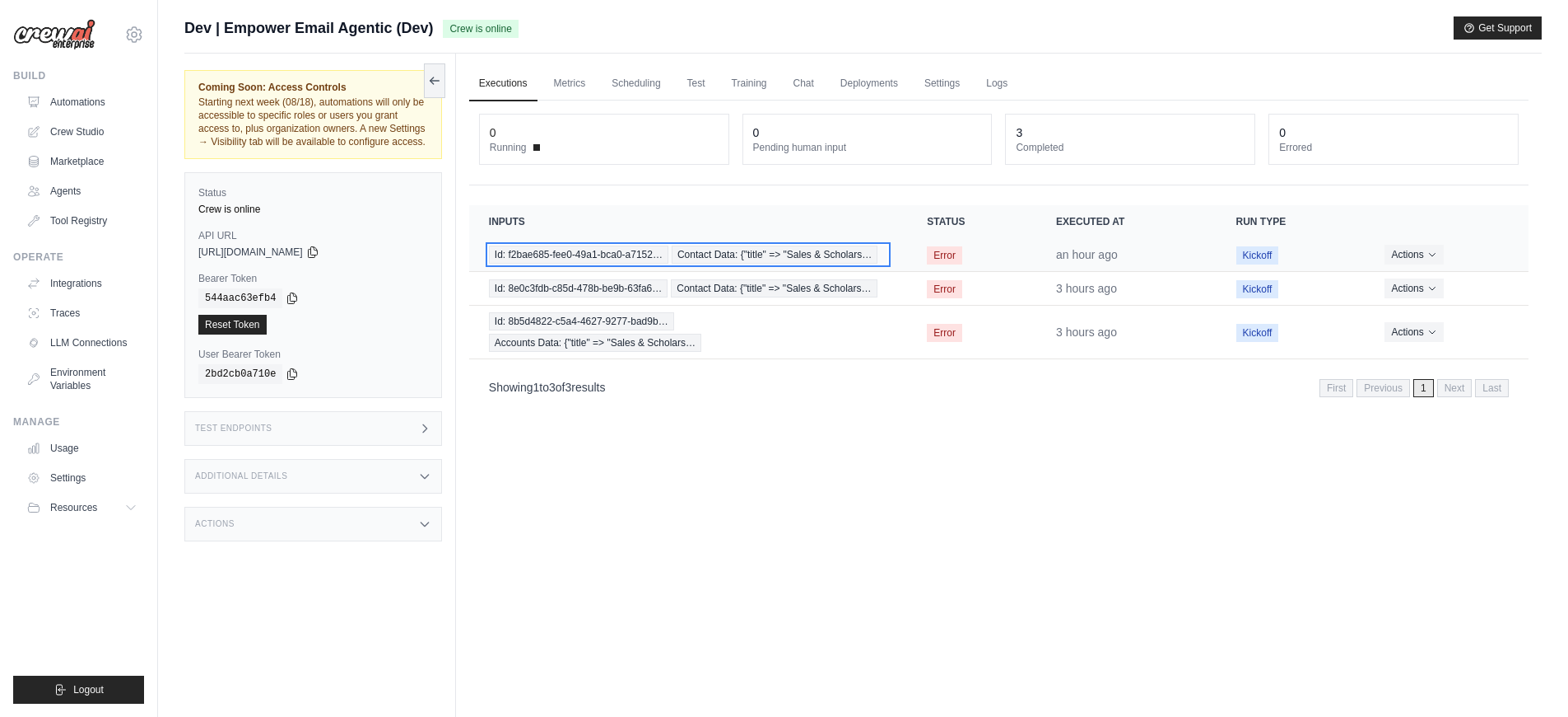
click at [633, 257] on span "Id: f2bae685-fee0-49a1-bca0-a7152…" at bounding box center [579, 254] width 180 height 18
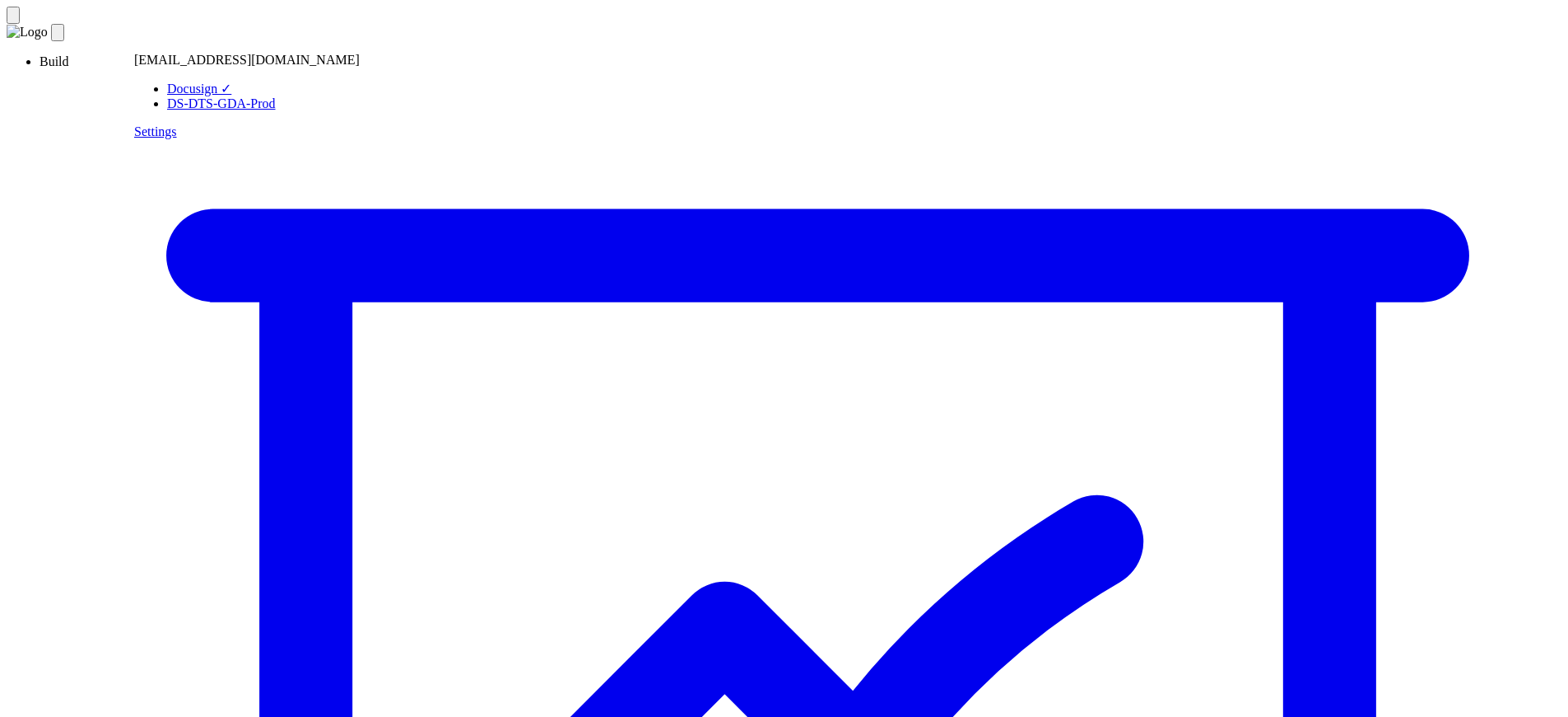
copy p "department"
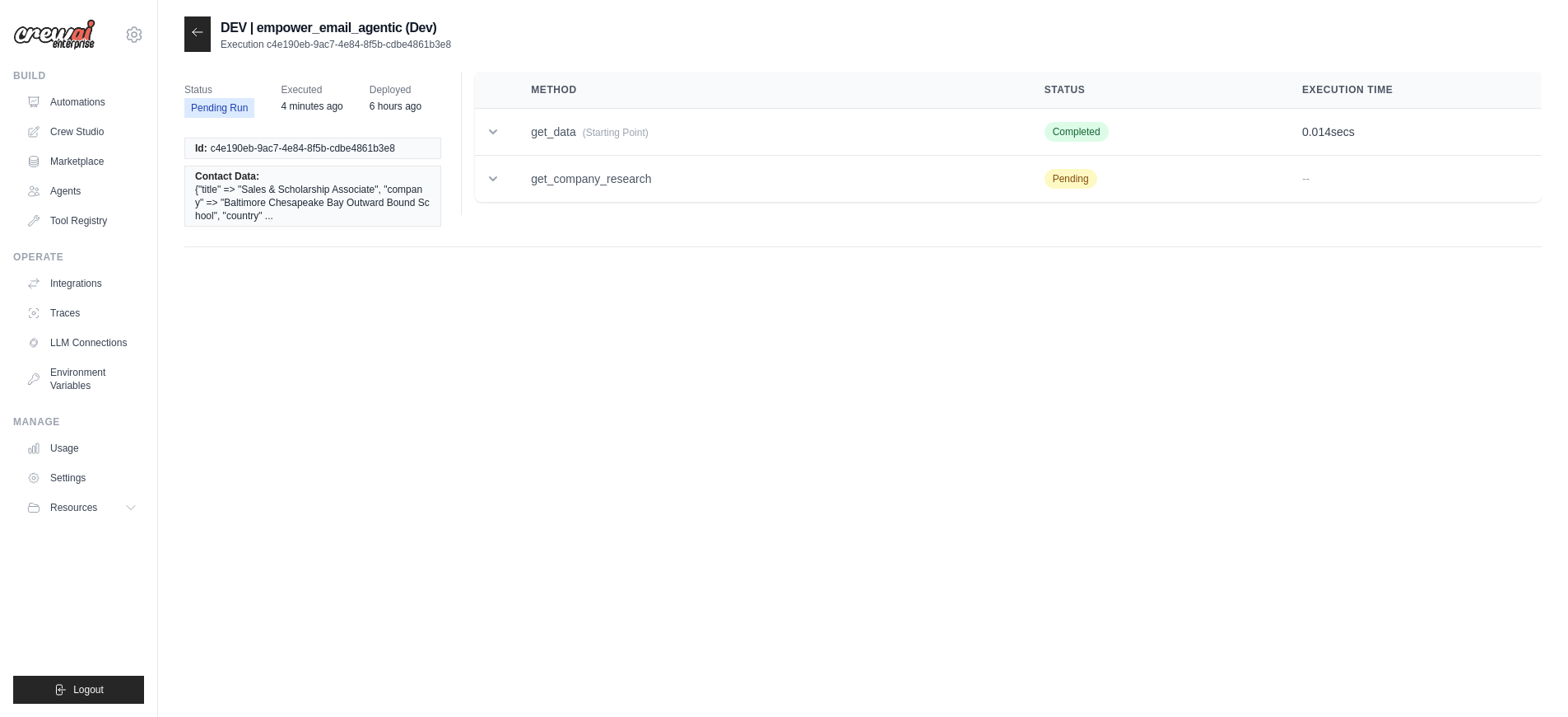
click at [841, 313] on div "DEV | empower_email_agentic (Dev) Execution c4e190eb-9ac7-4e84-8f5b-cdbe4861b3e…" at bounding box center [863, 375] width 1358 height 717
click at [568, 439] on div "DEV | empower_email_agentic (Dev) Execution c4e190eb-9ac7-4e84-8f5b-cdbe4861b3e…" at bounding box center [863, 375] width 1358 height 717
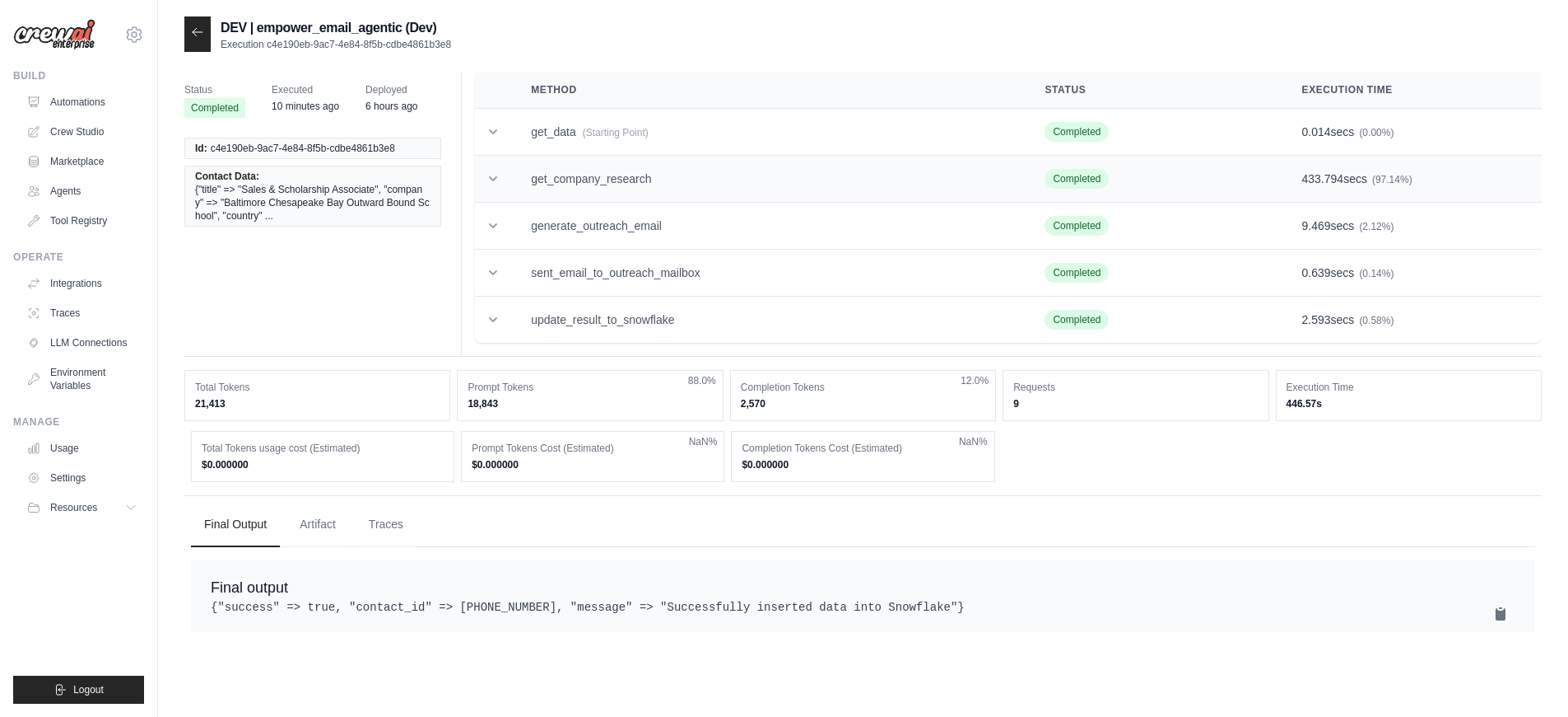
click at [935, 194] on td "get_company_research" at bounding box center [768, 179] width 514 height 47
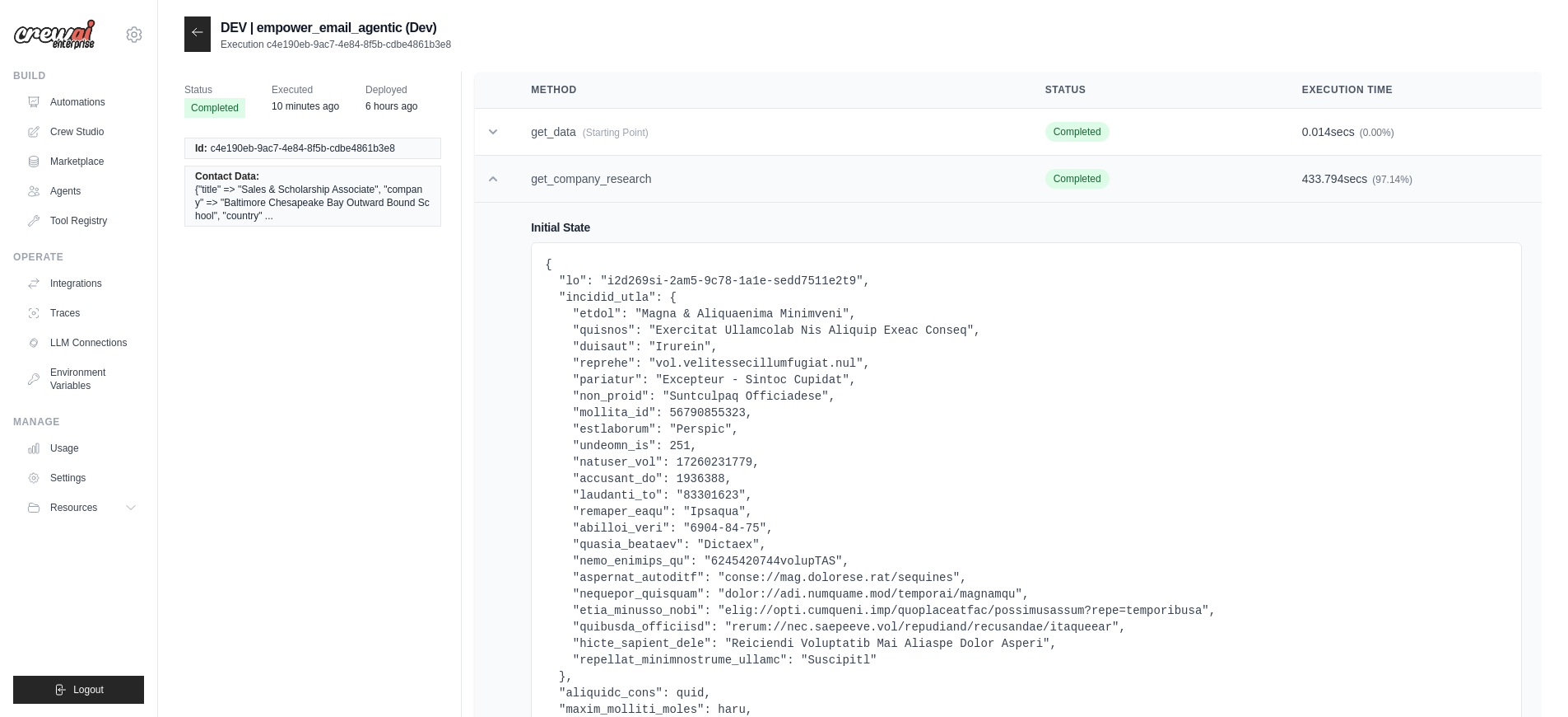
click at [518, 189] on td "get_company_research" at bounding box center [768, 179] width 514 height 47
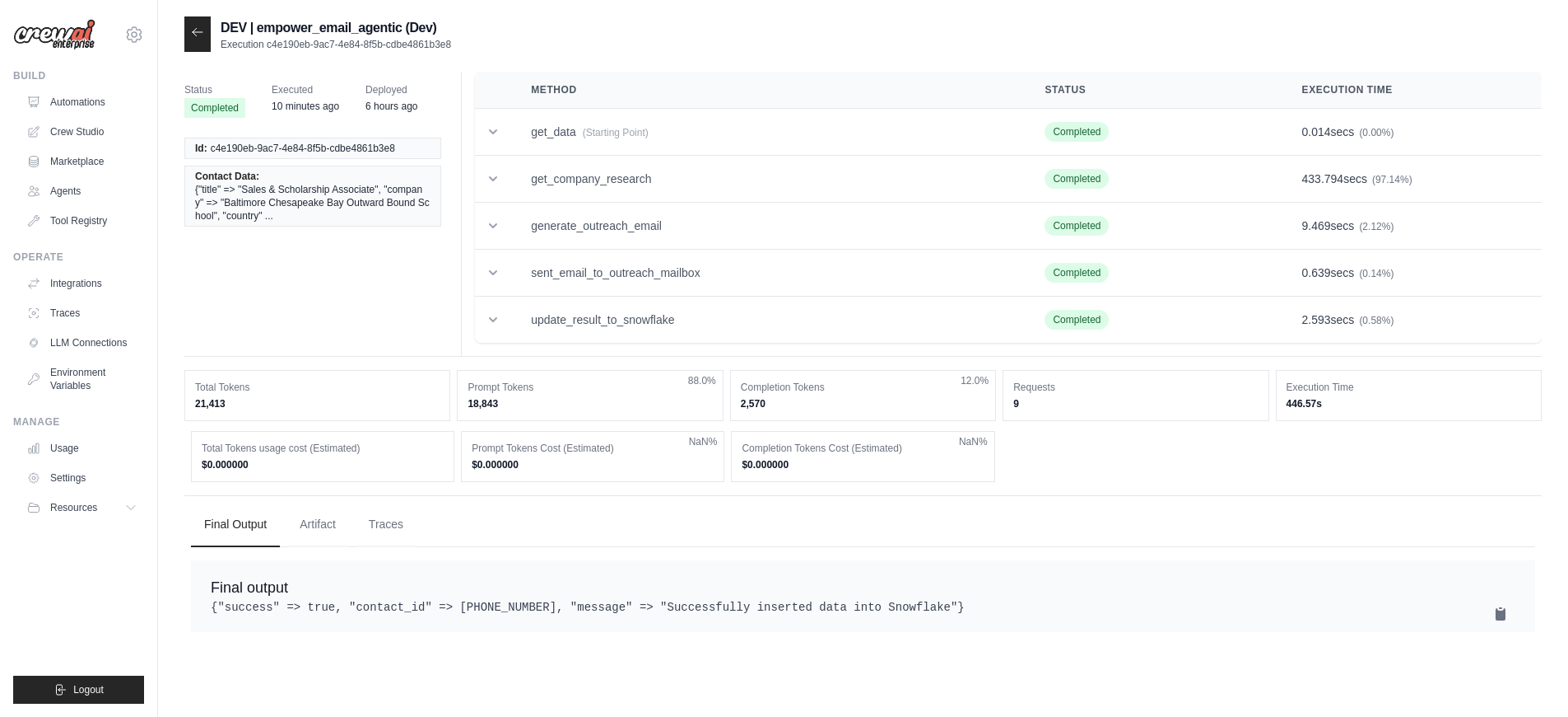
scroll to position [33, 0]
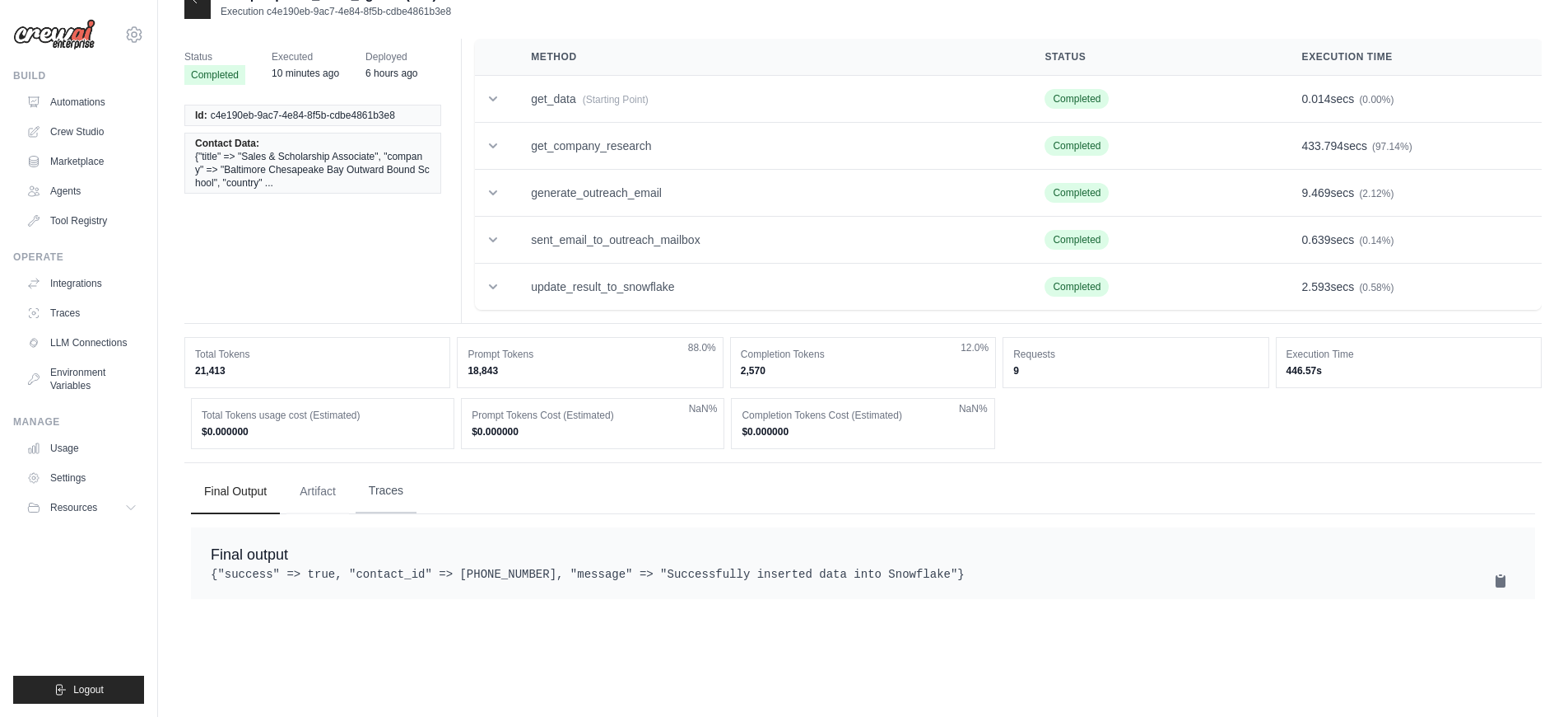
click at [380, 484] on button "Traces" at bounding box center [386, 490] width 61 height 45
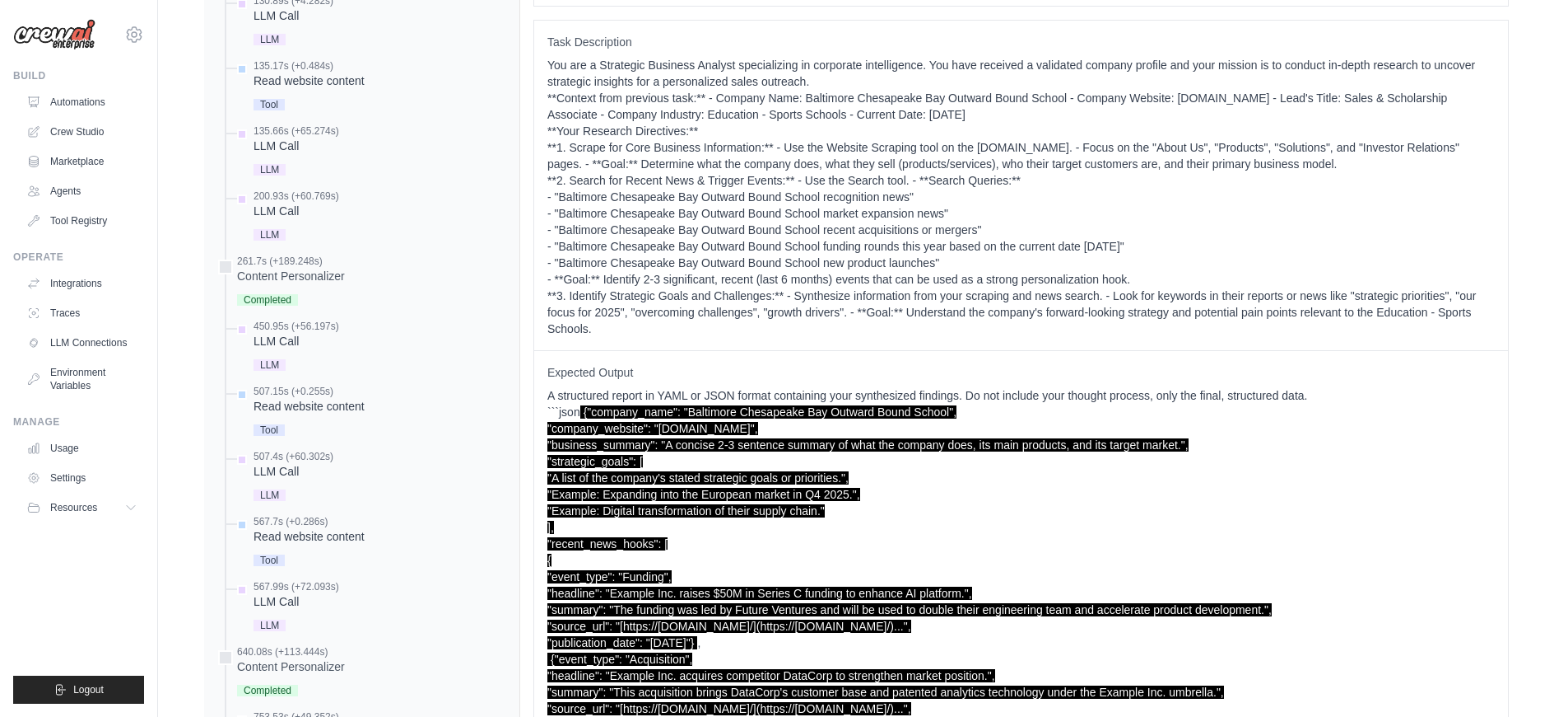
scroll to position [781, 0]
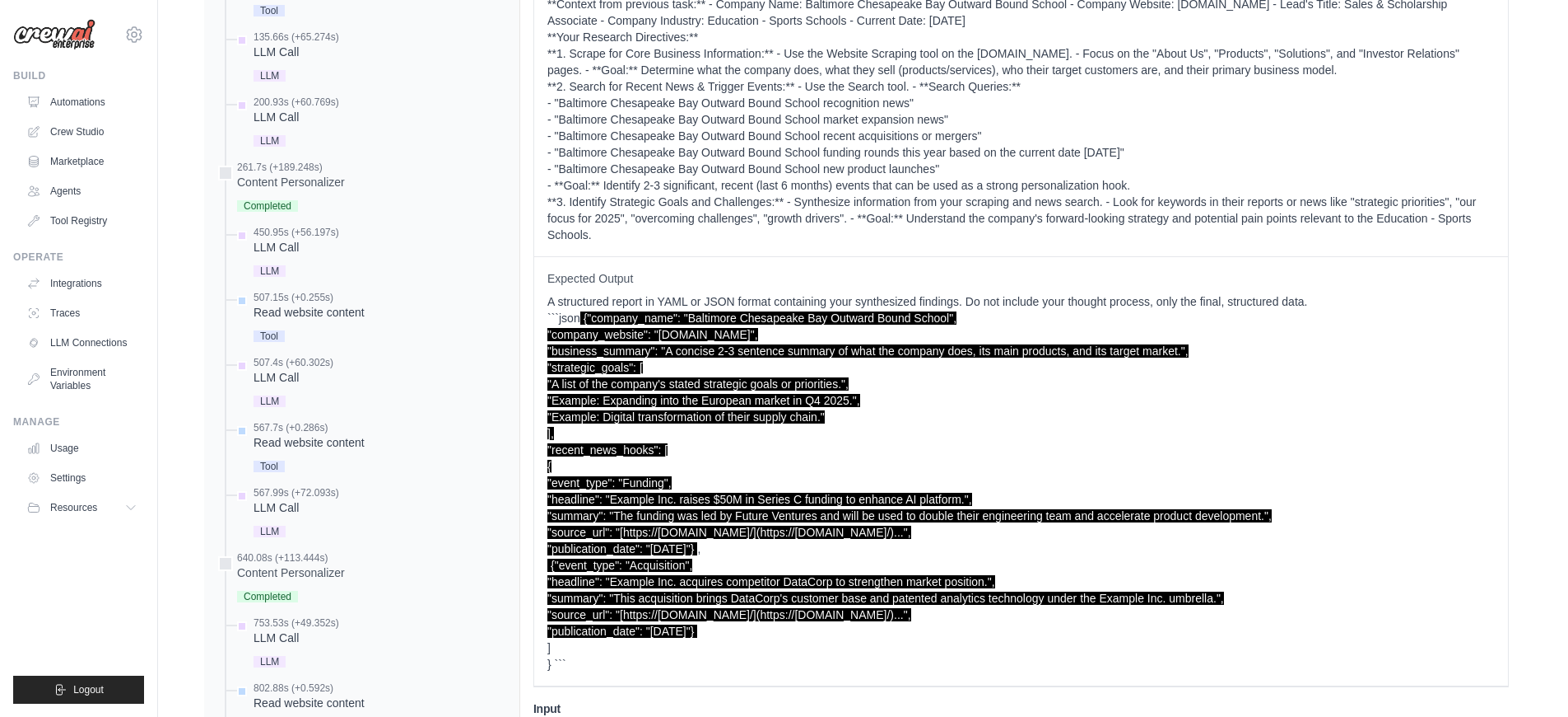
click at [689, 463] on p "A structured report in YAML or JSON format containing your synthesized findings…" at bounding box center [1021, 483] width 948 height 379
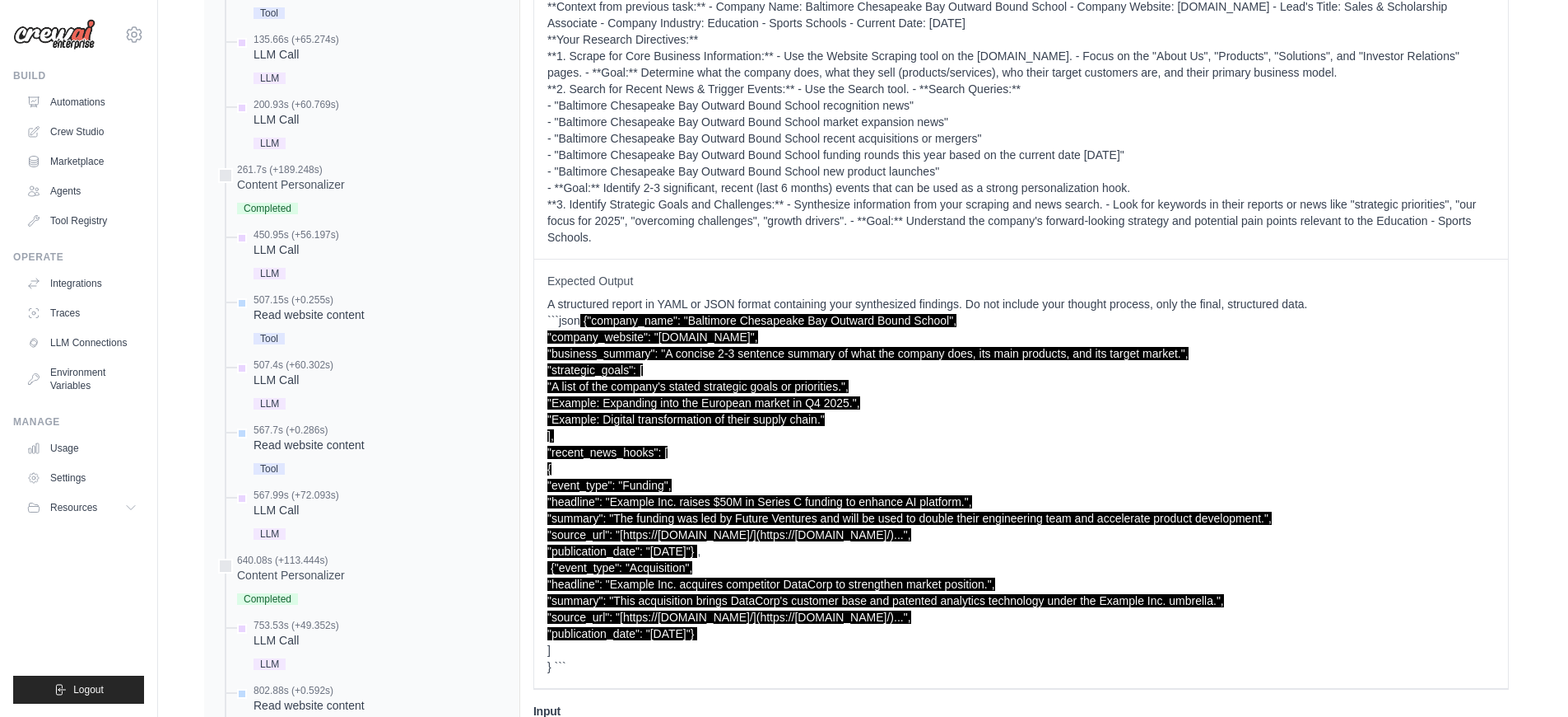
scroll to position [1548, 0]
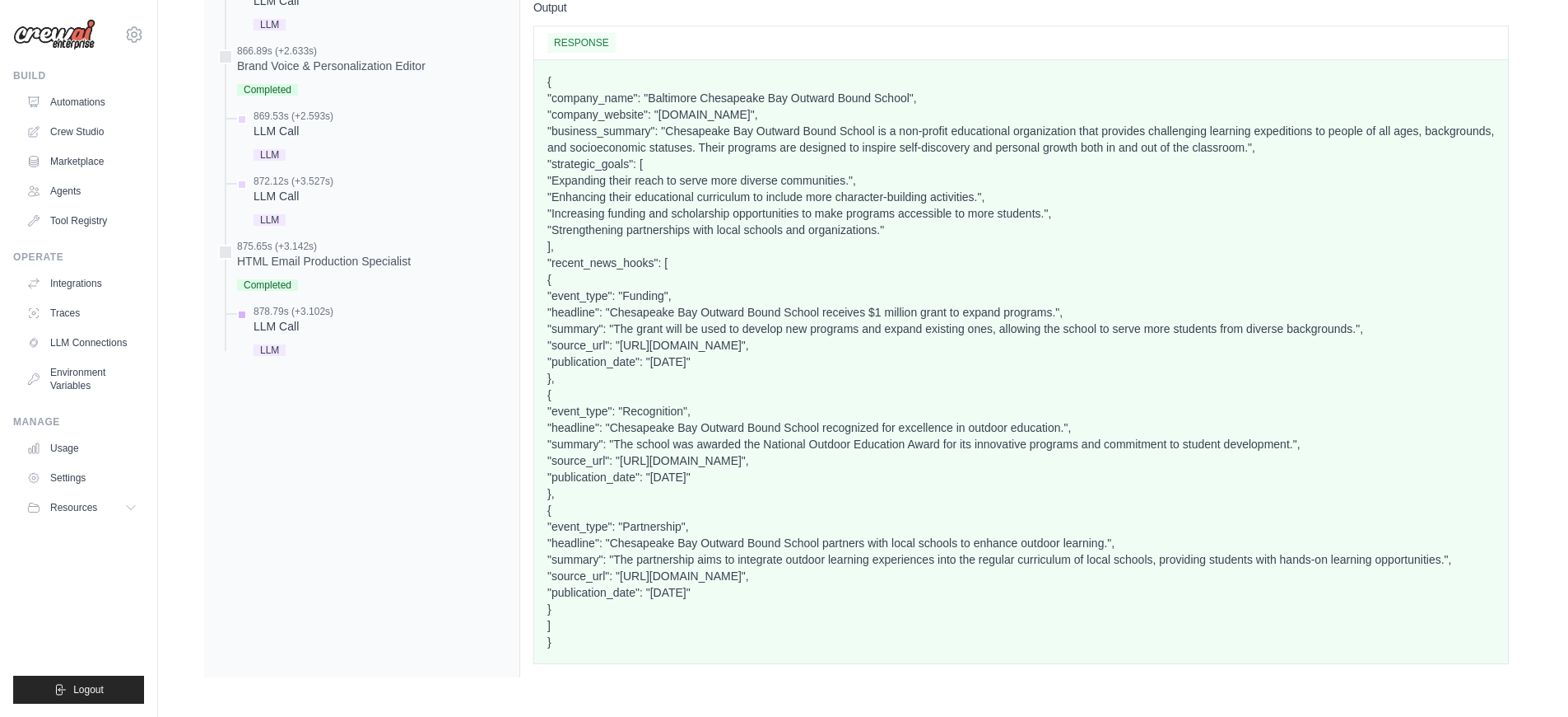
click at [290, 337] on div "LLM" at bounding box center [293, 348] width 80 height 22
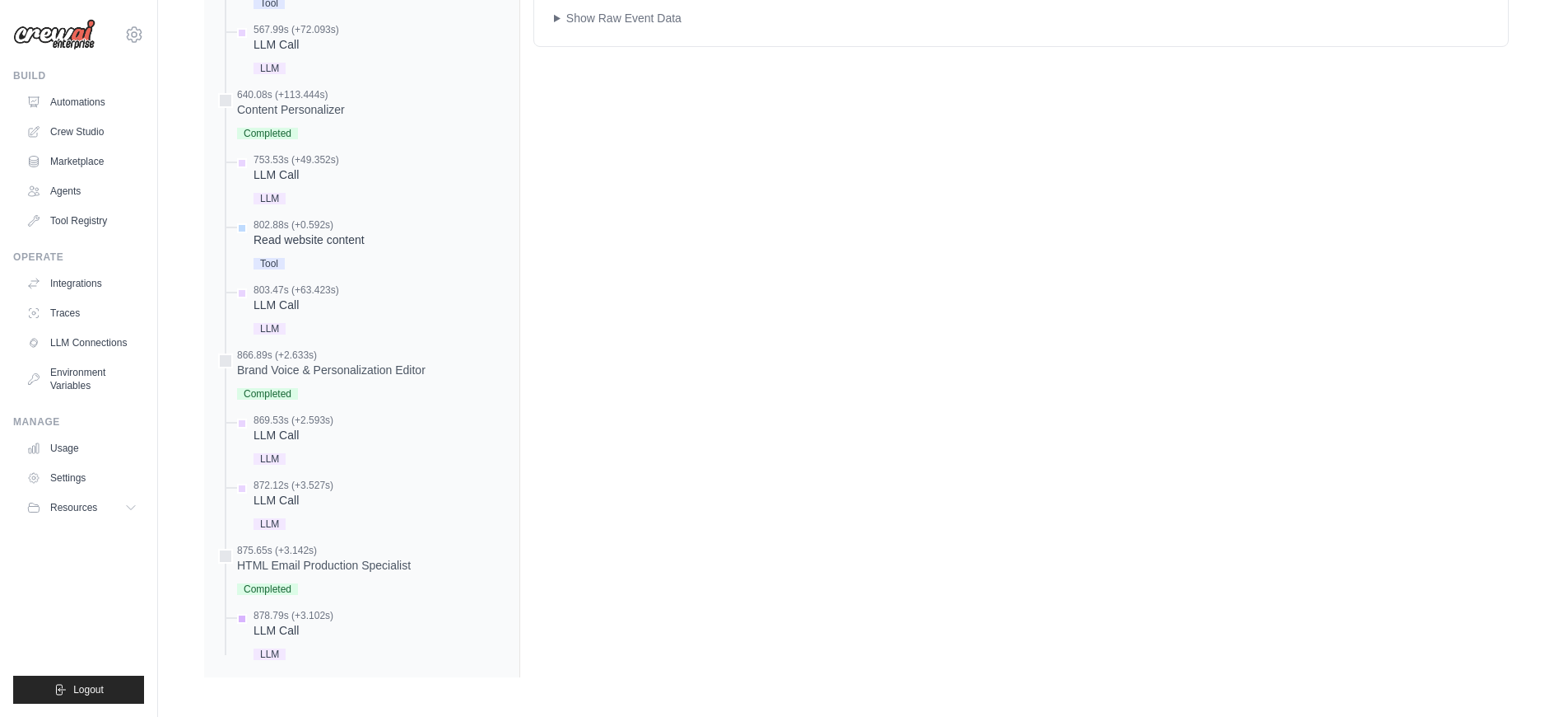
click at [274, 644] on div "LLM" at bounding box center [293, 652] width 80 height 22
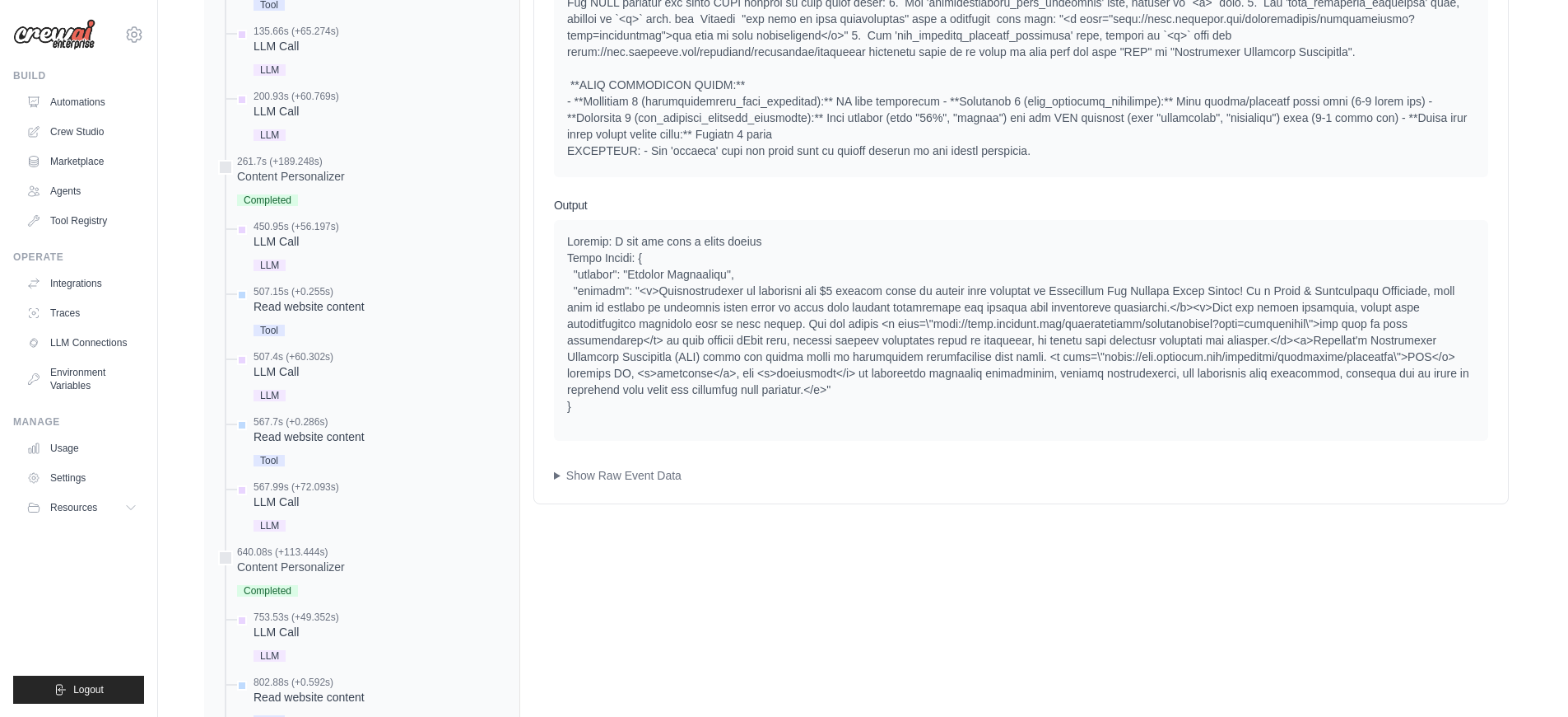
scroll to position [902, 0]
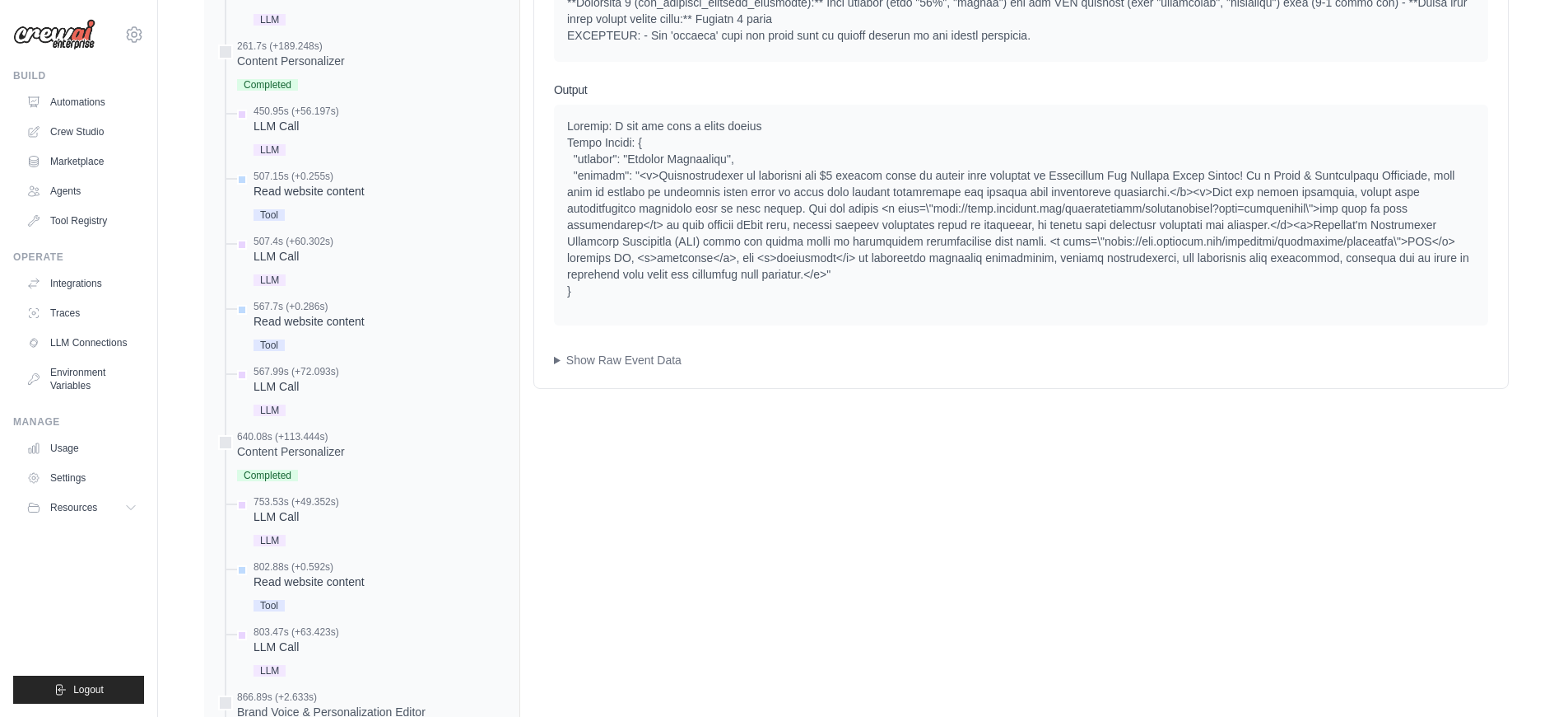
click at [619, 371] on div "Input System You are HTML Email Production Specialist . You are a meticulous em…" at bounding box center [1020, 72] width 974 height 633
click at [618, 364] on summary "Show Raw Event Data" at bounding box center [1021, 359] width 934 height 16
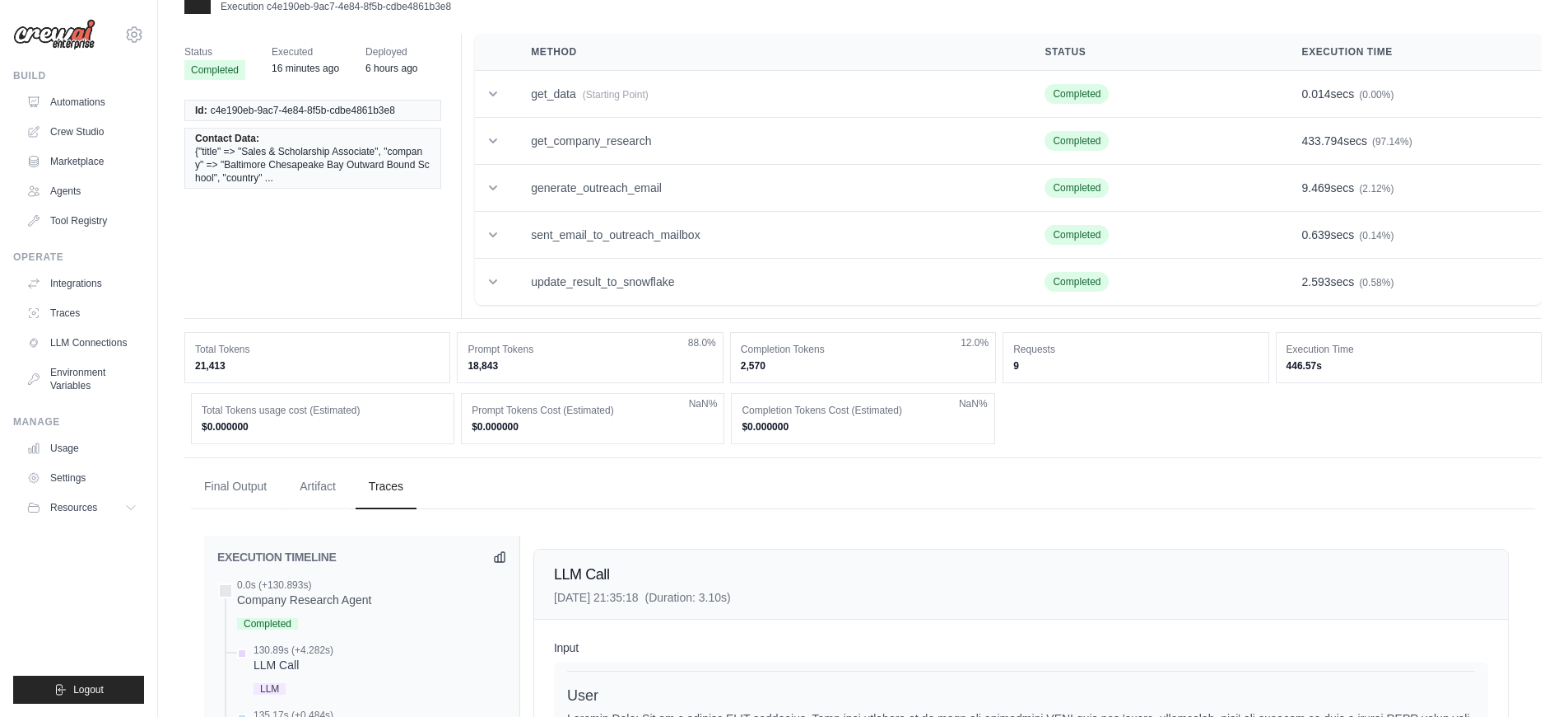
scroll to position [0, 0]
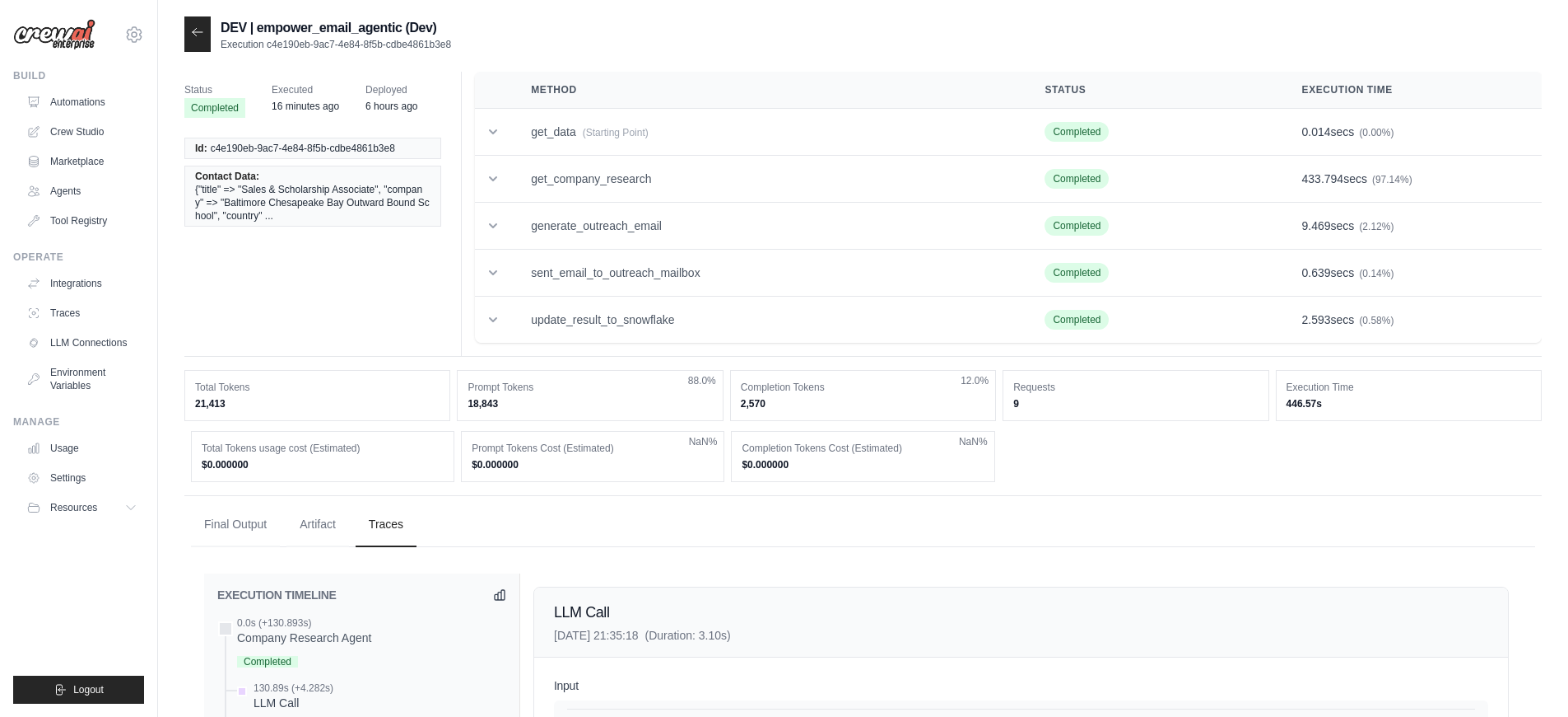
click at [200, 41] on div at bounding box center [198, 33] width 27 height 35
click at [693, 324] on td "update_result_to_snowflake" at bounding box center [768, 319] width 514 height 47
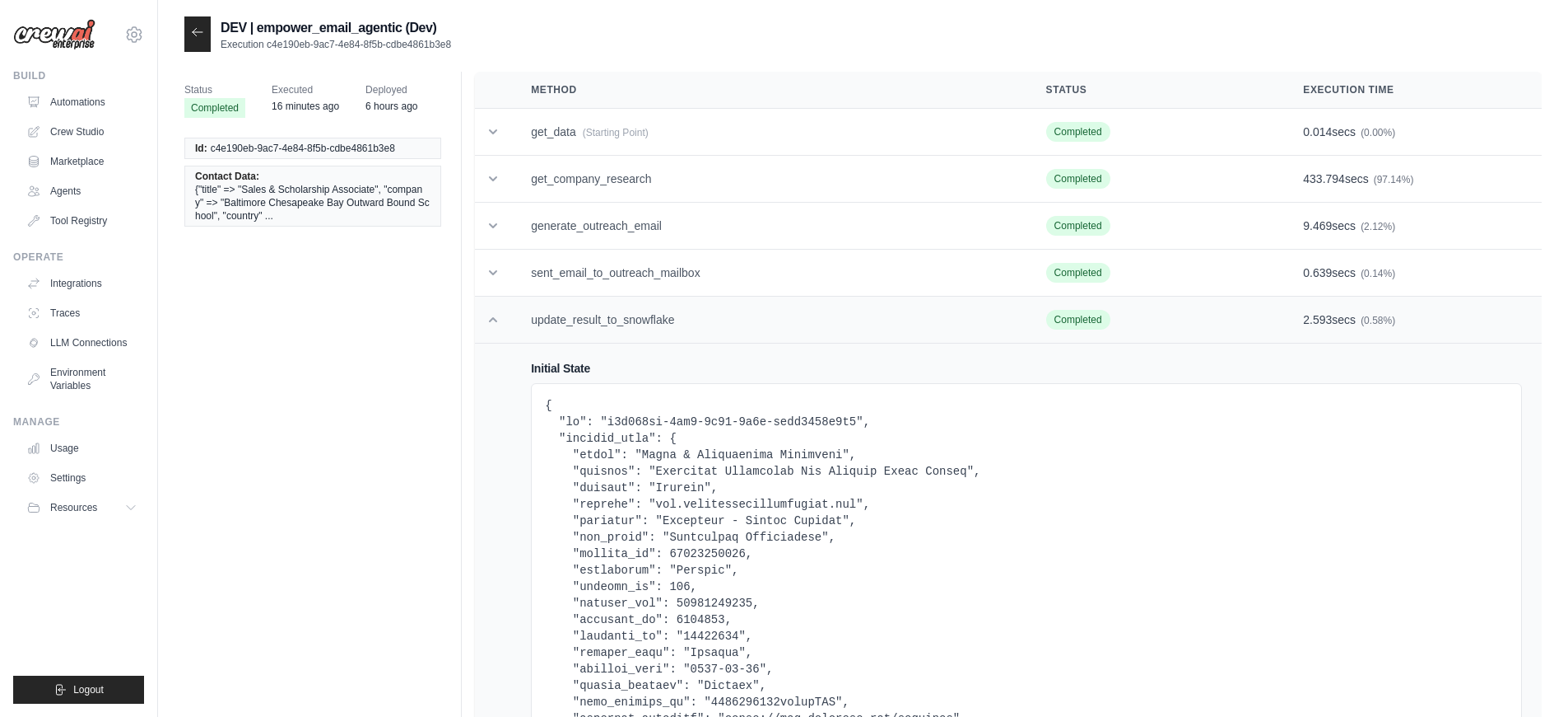
click at [693, 324] on td "update_result_to_snowflake" at bounding box center [768, 319] width 515 height 47
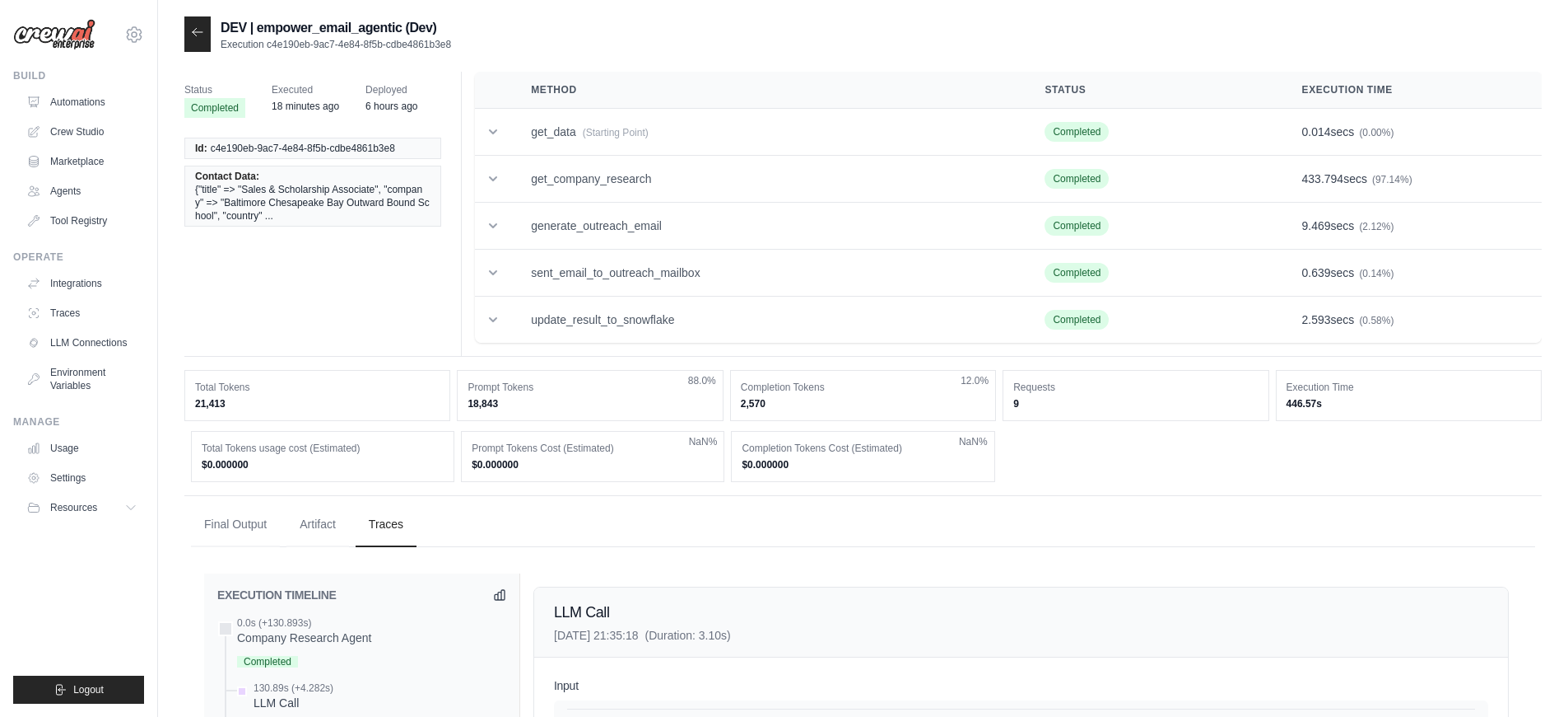
click at [400, 36] on h2 "DEV | empower_email_agentic (Dev)" at bounding box center [335, 28] width 230 height 20
drag, startPoint x: 454, startPoint y: 45, endPoint x: 266, endPoint y: 44, distance: 188.0
click at [266, 44] on div "DEV | empower_email_agentic (Dev) Execution c4e190eb-9ac7-4e84-8f5b-cdbe4861b3e8" at bounding box center [863, 33] width 1358 height 35
copy p "c4e190eb-9ac7-4e84-8f5b-cdbe4861b3e8"
